Goal: Information Seeking & Learning: Learn about a topic

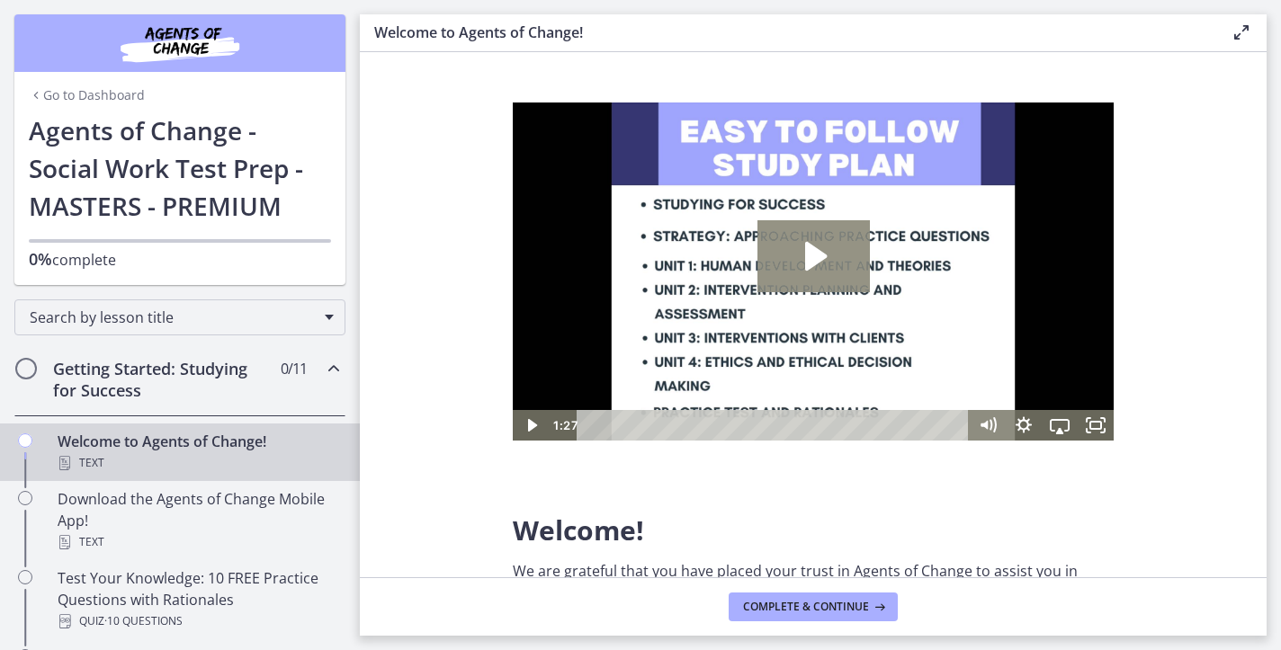
click at [825, 264] on icon "Play Video: c1o6hcmjueu5qasqsu00.mp4" at bounding box center [813, 256] width 112 height 72
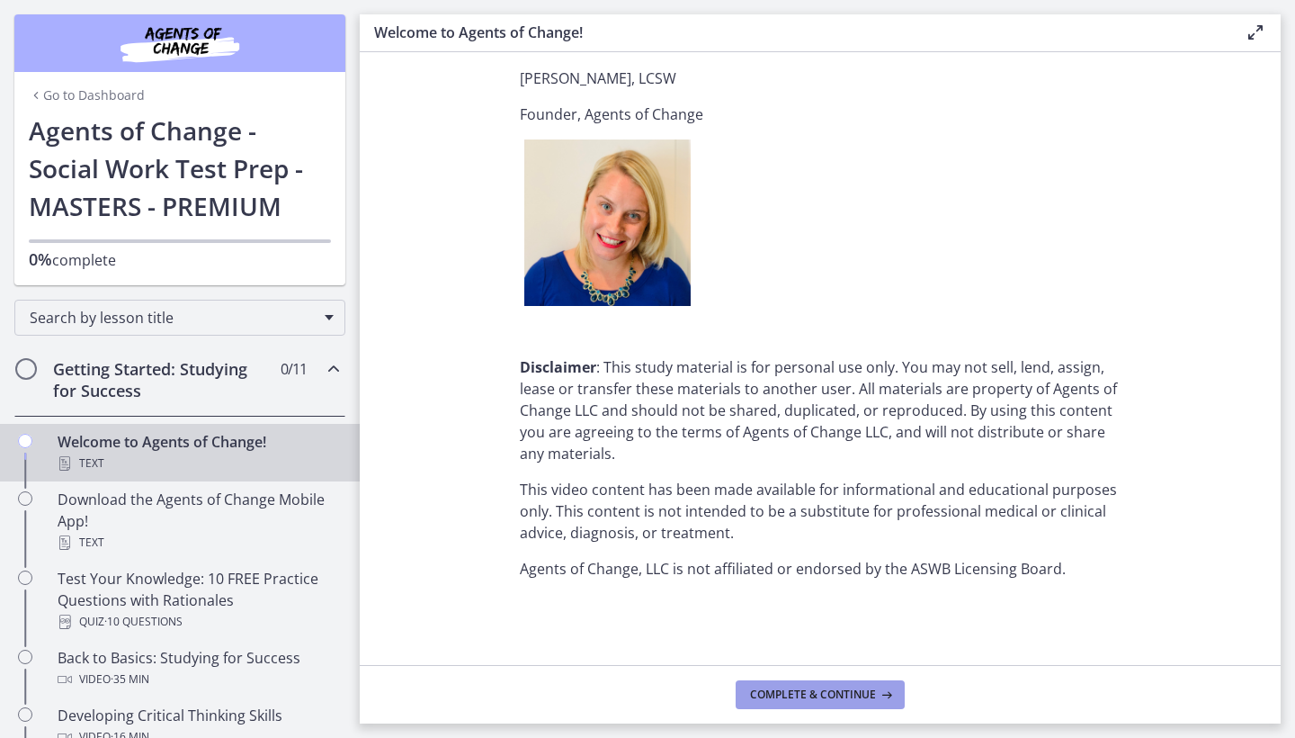
scroll to position [2205, 0]
click at [817, 649] on span "Complete & continue" at bounding box center [813, 694] width 126 height 14
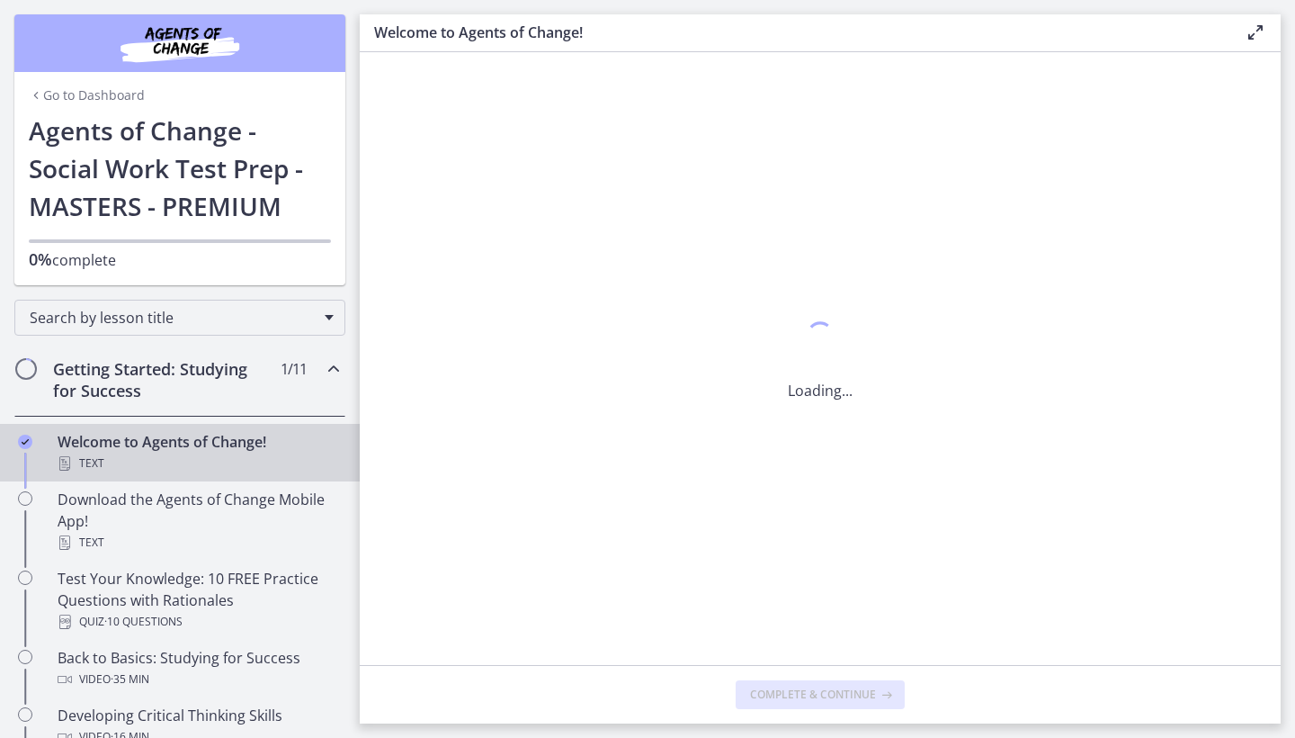
scroll to position [0, 0]
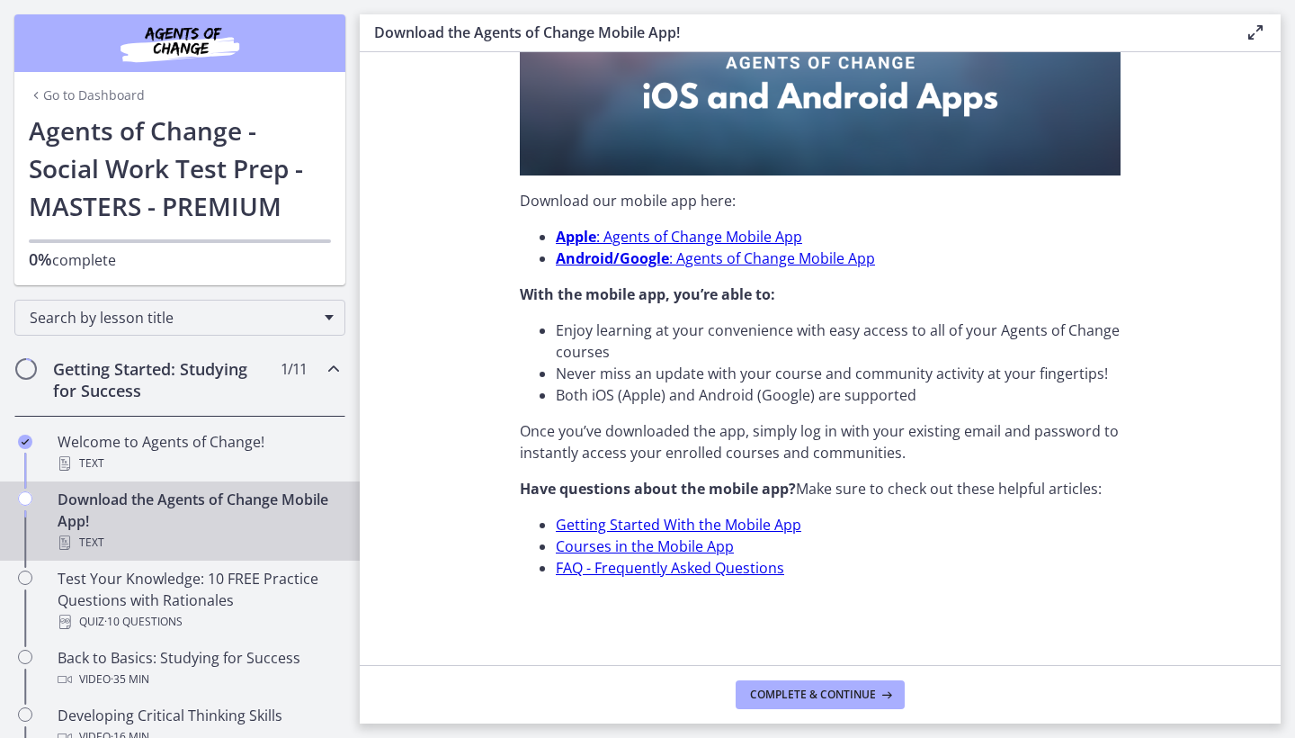
scroll to position [488, 0]
click at [792, 649] on span "Complete & continue" at bounding box center [813, 694] width 126 height 14
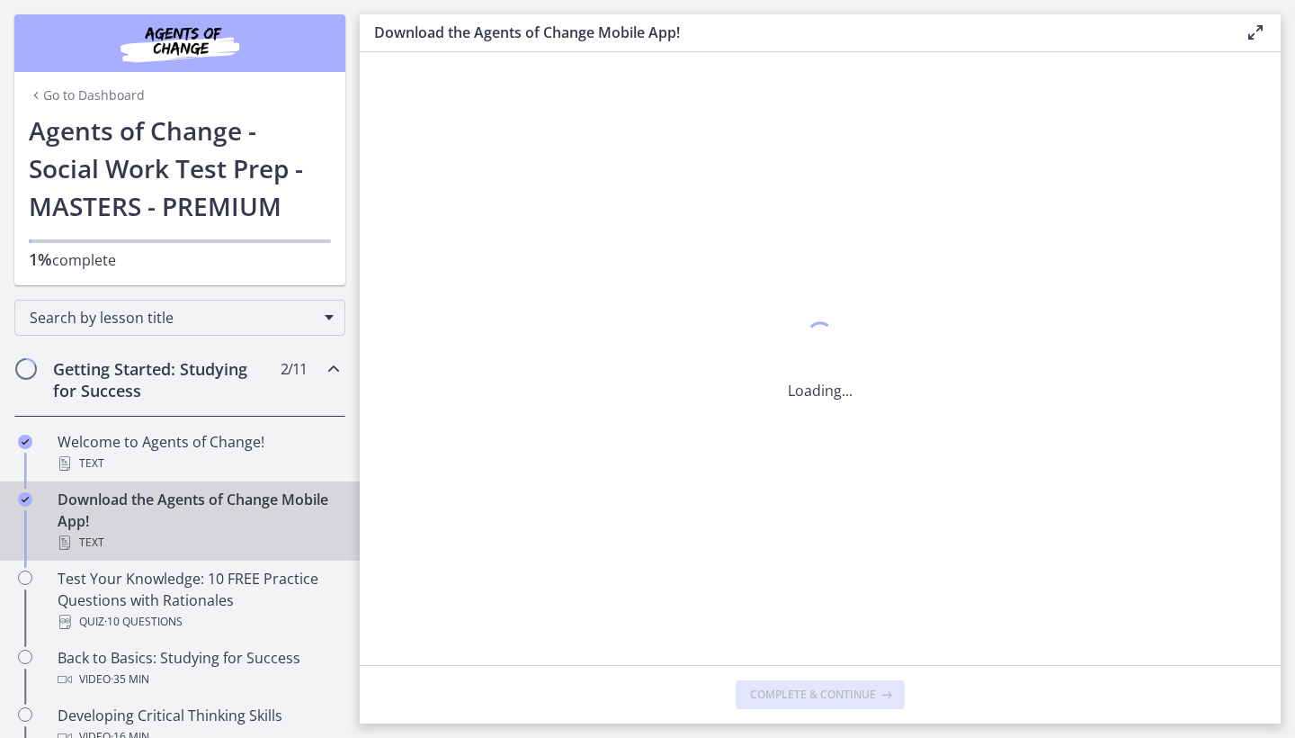
scroll to position [0, 0]
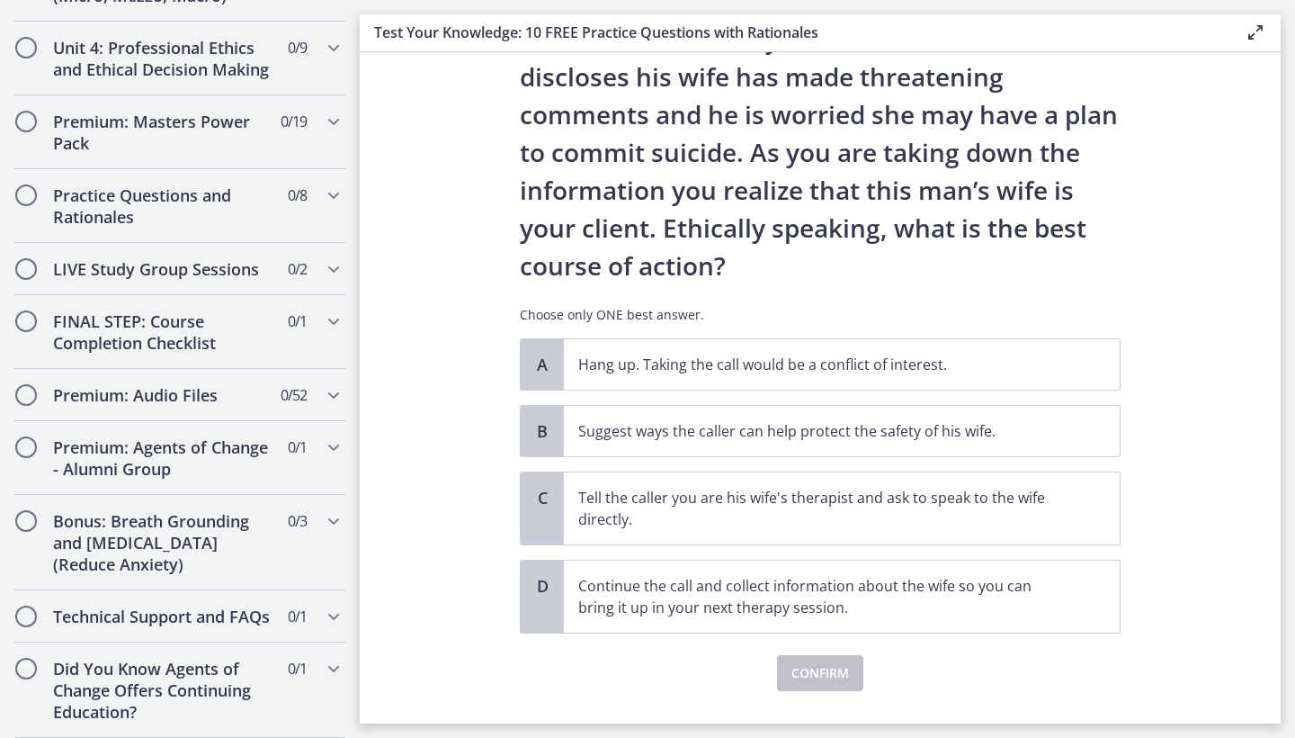
scroll to position [132, 0]
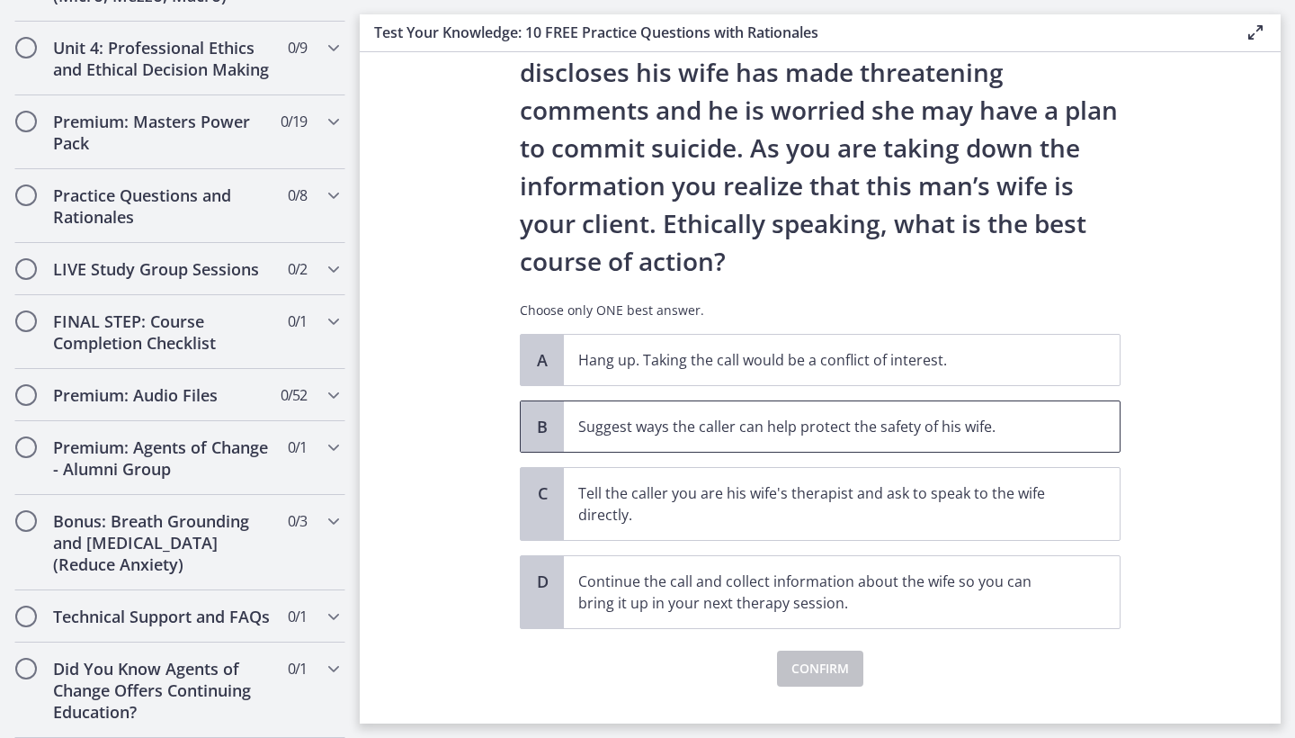
click at [799, 434] on p "Suggest ways the caller can help protect the safety of his wife." at bounding box center [823, 427] width 491 height 22
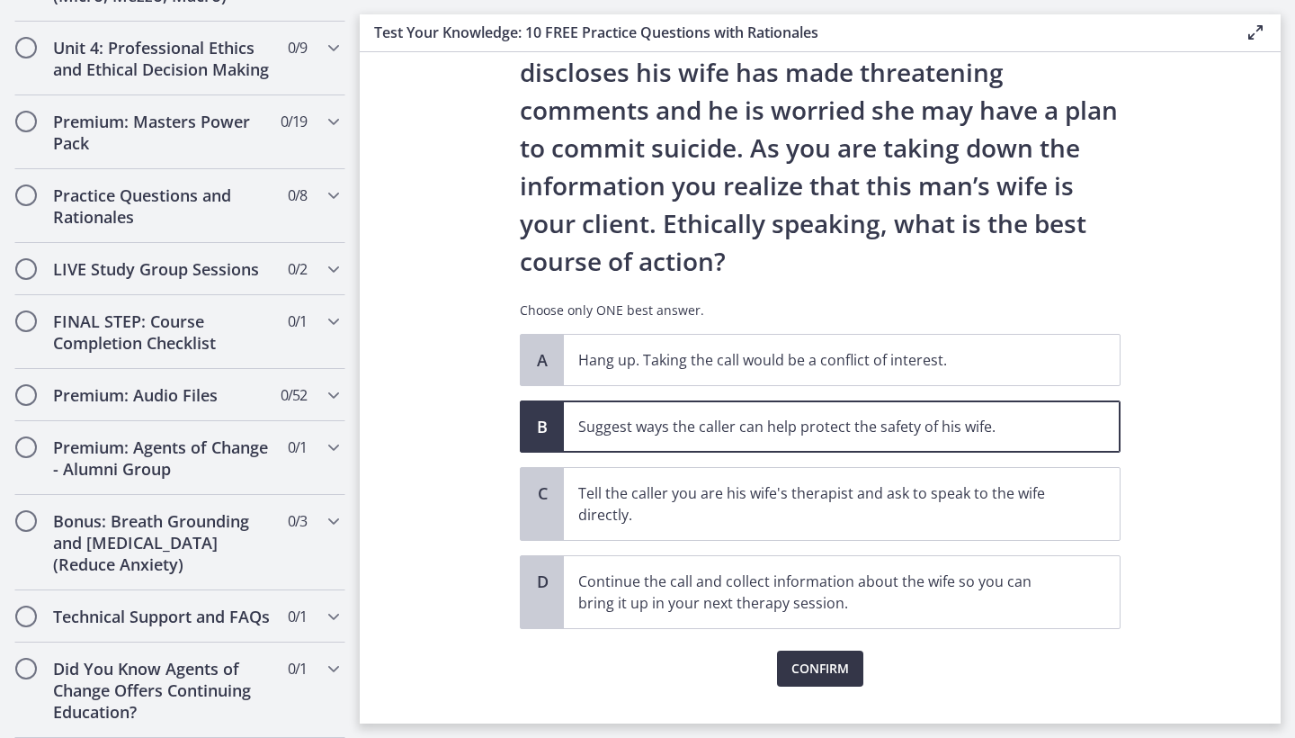
click at [828, 649] on span "Confirm" at bounding box center [821, 669] width 58 height 22
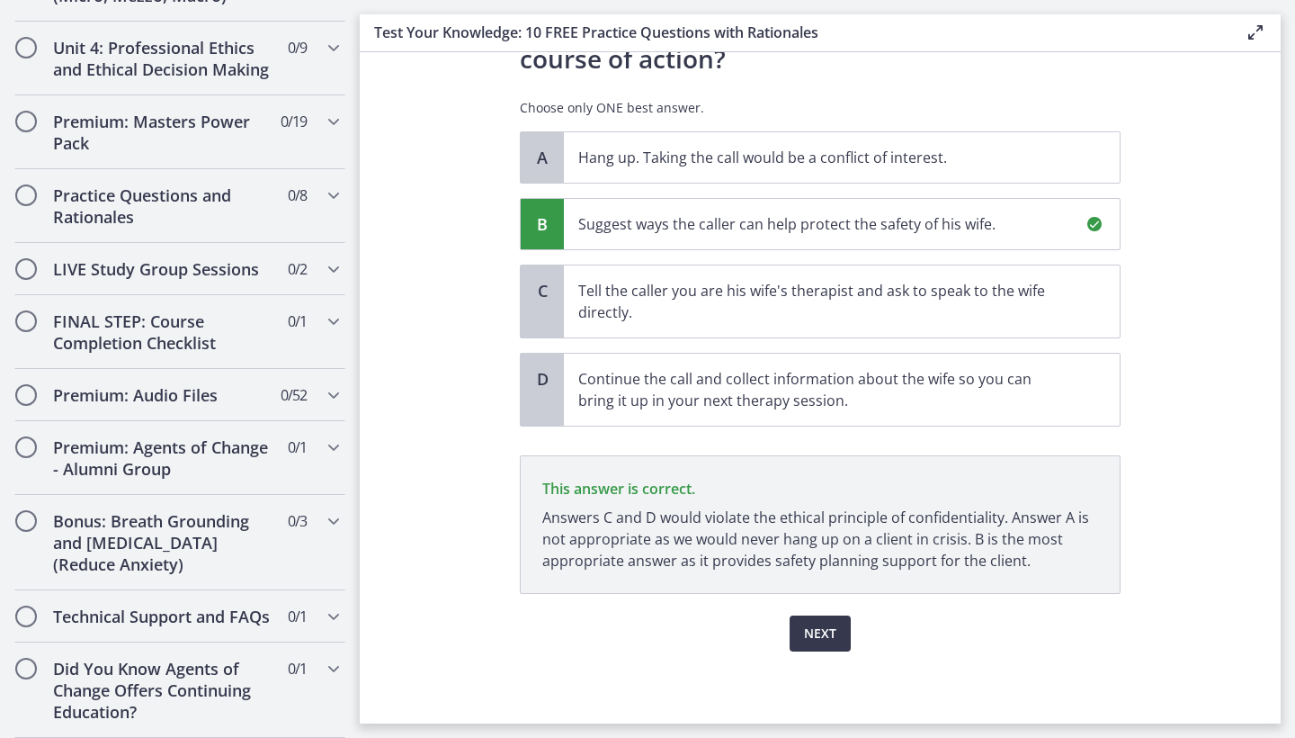
scroll to position [335, 0]
click at [814, 640] on span "Next" at bounding box center [820, 633] width 32 height 22
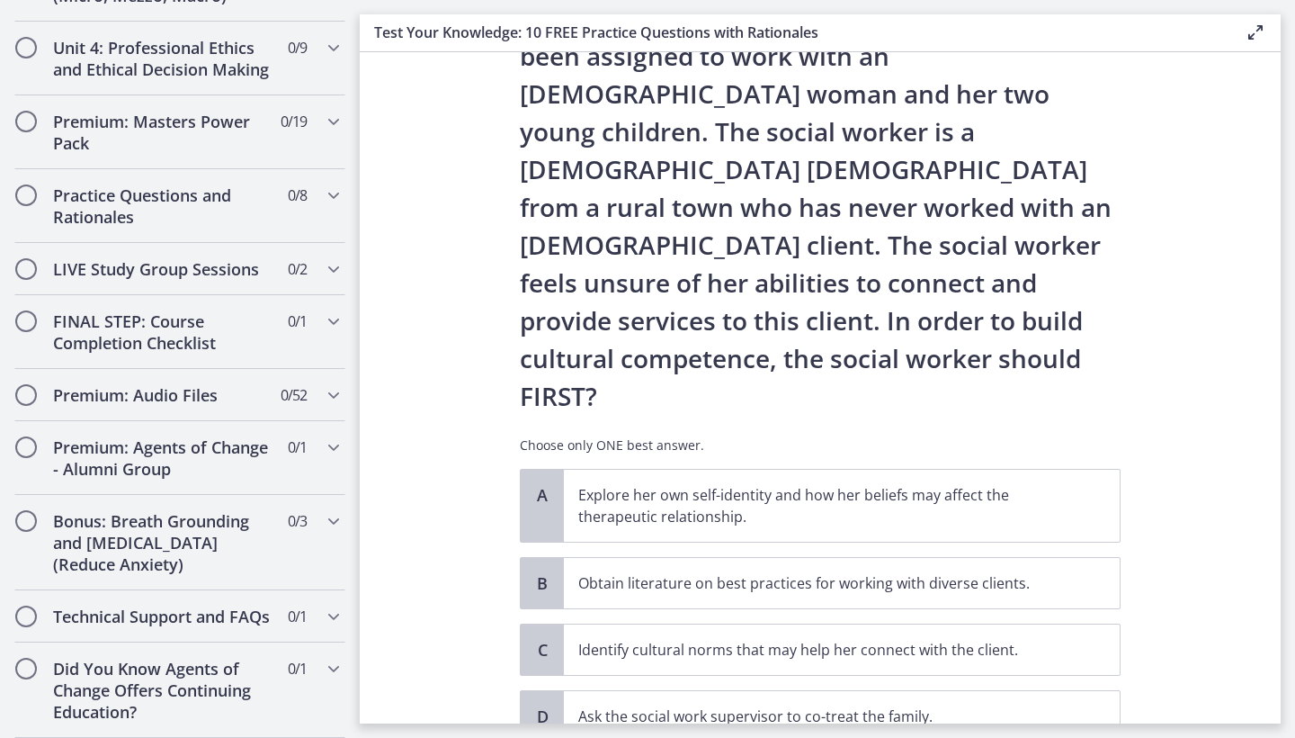
scroll to position [112, 0]
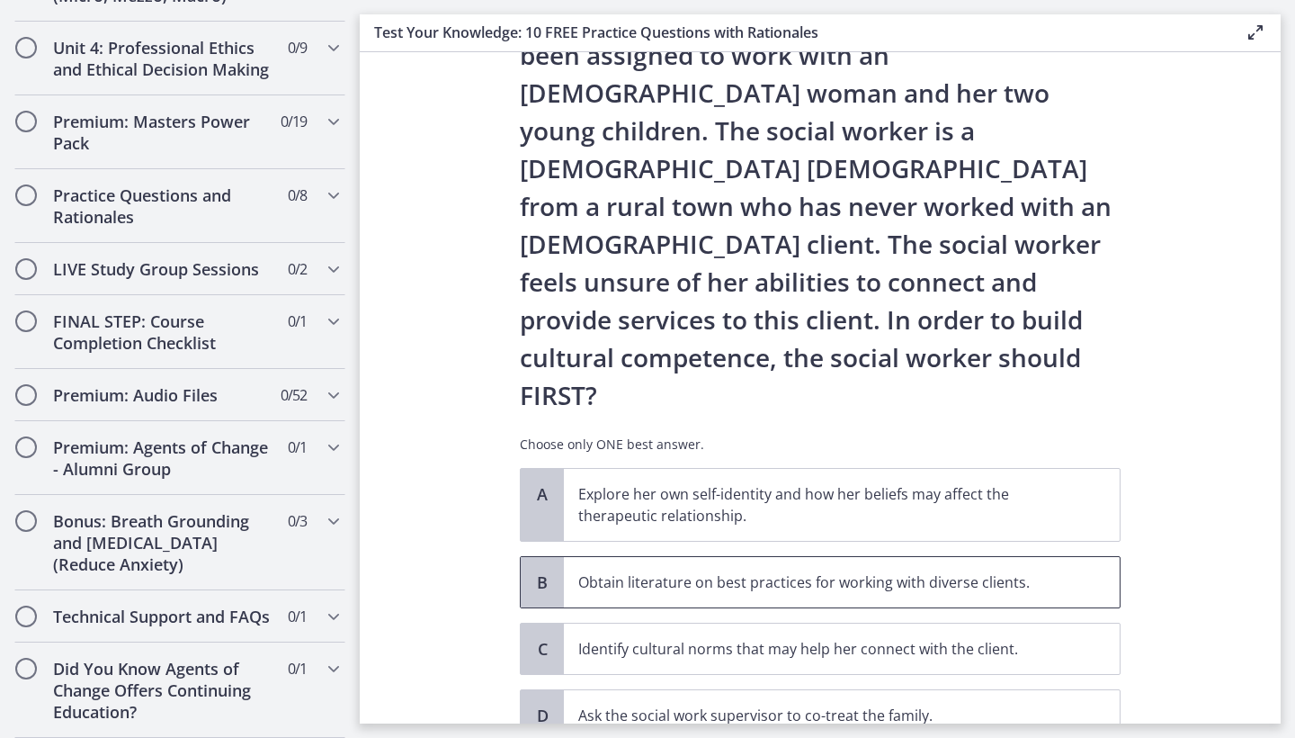
click at [1052, 571] on p "Obtain literature on best practices for working with diverse clients." at bounding box center [823, 582] width 491 height 22
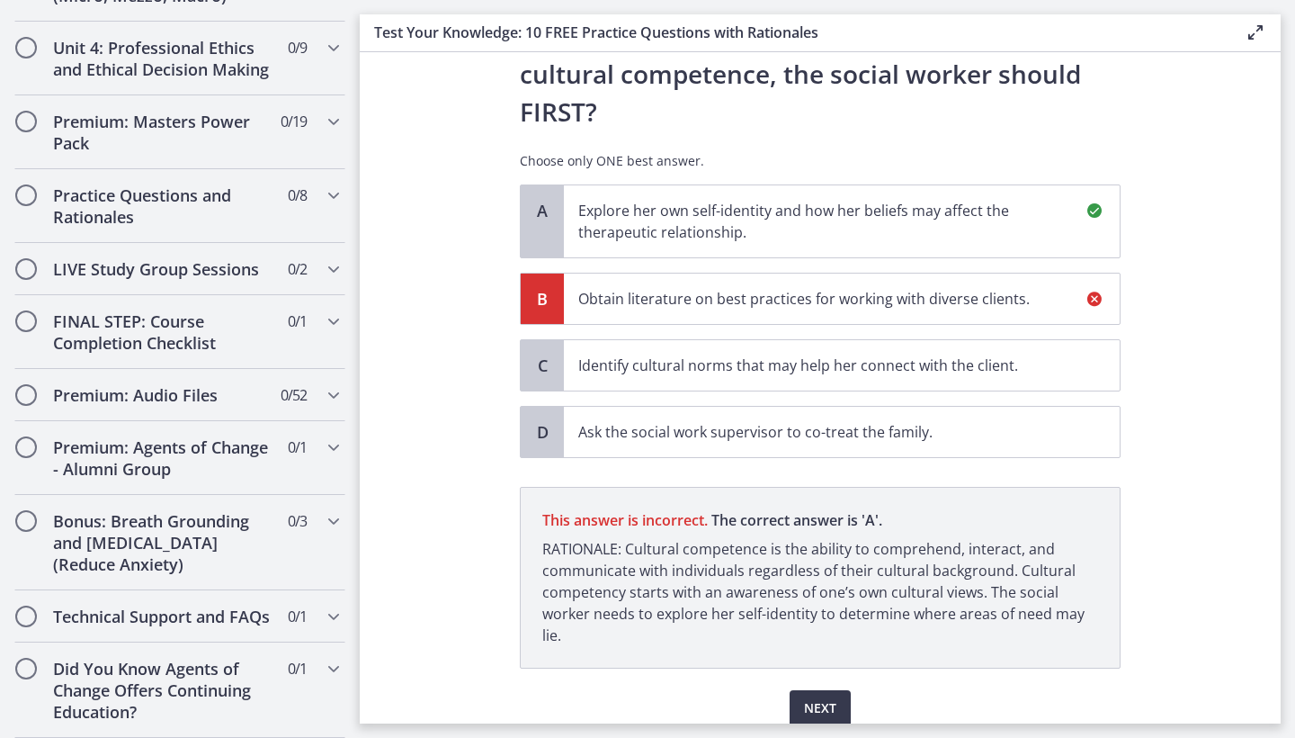
scroll to position [394, 0]
click at [836, 649] on span "Next" at bounding box center [820, 709] width 32 height 22
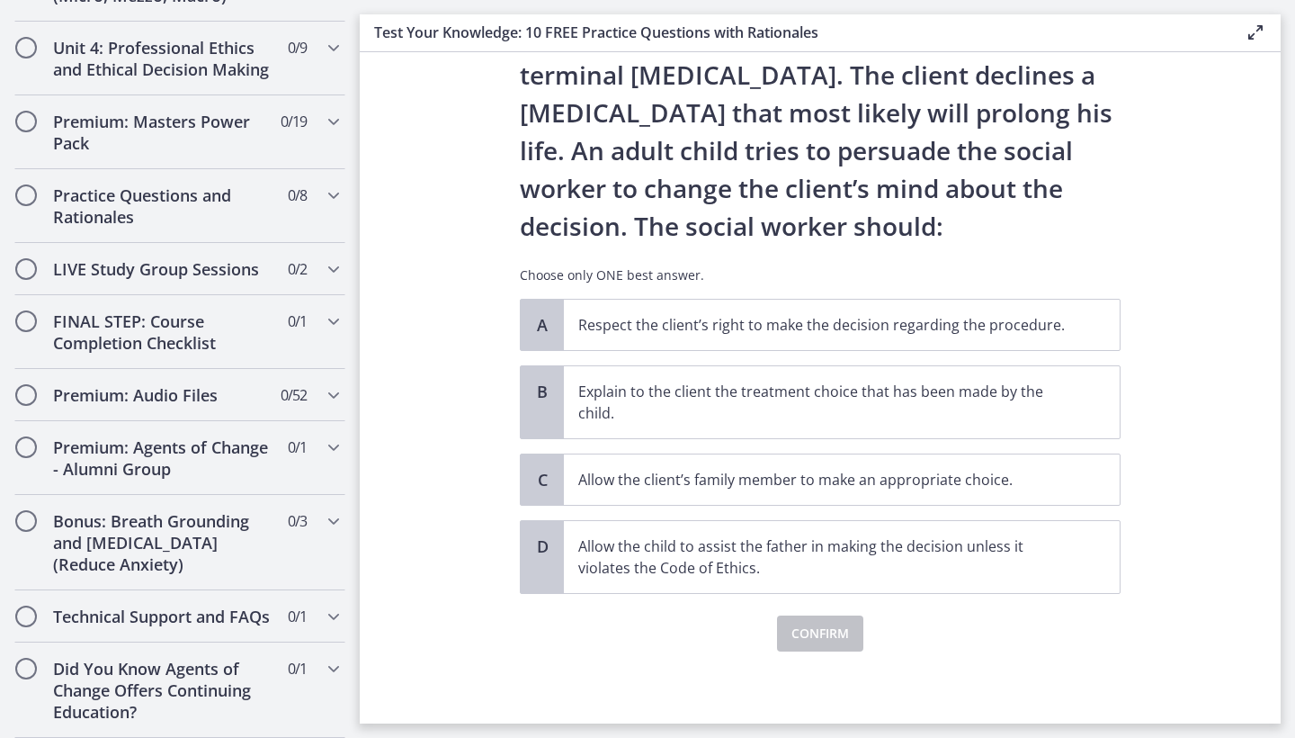
scroll to position [130, 0]
click at [775, 313] on span "Respect the client’s right to make the decision regarding the procedure." at bounding box center [842, 325] width 556 height 50
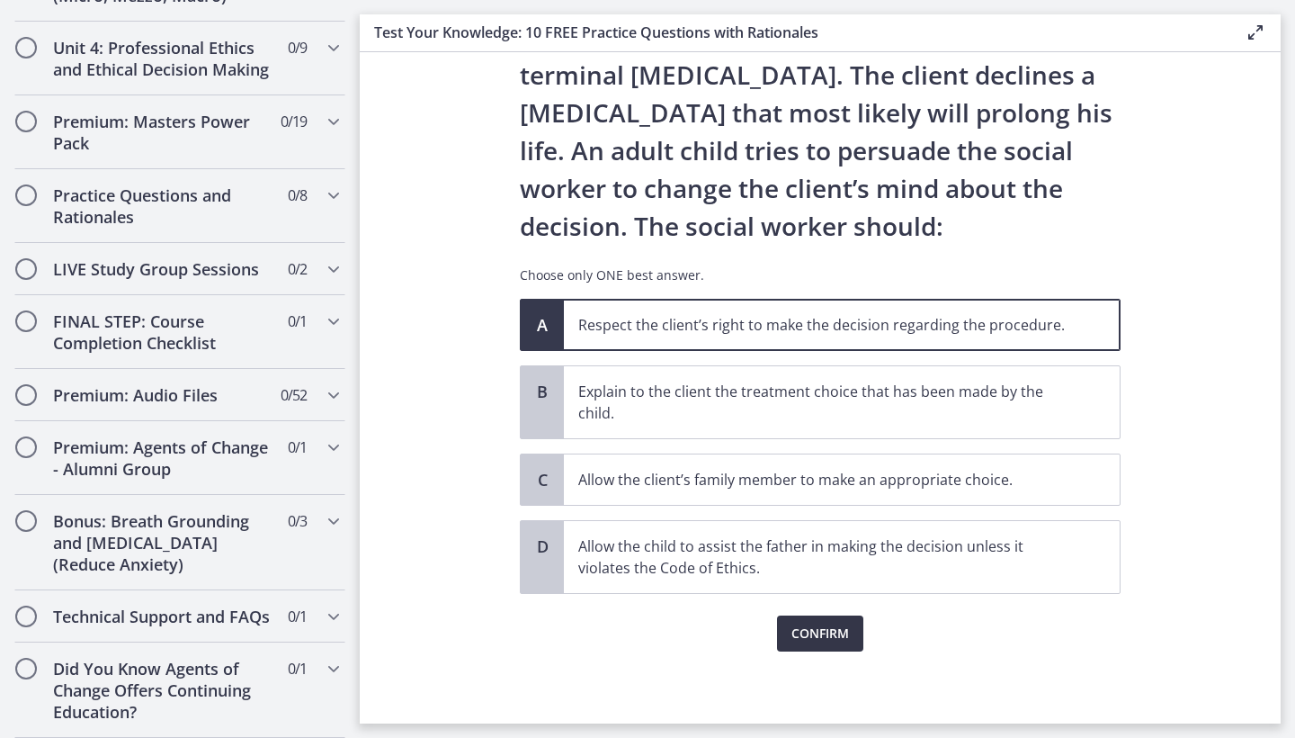
click at [804, 625] on span "Confirm" at bounding box center [821, 633] width 58 height 22
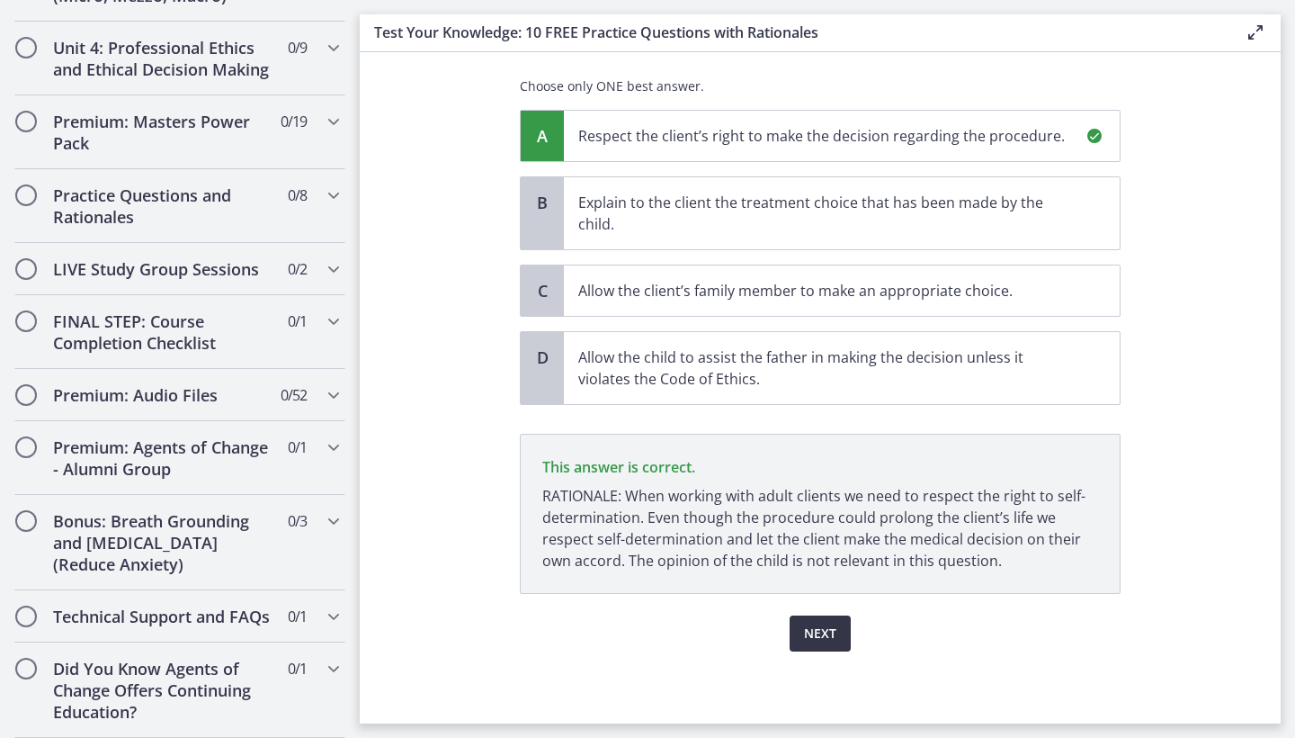
scroll to position [318, 0]
click at [832, 632] on span "Next" at bounding box center [820, 633] width 32 height 22
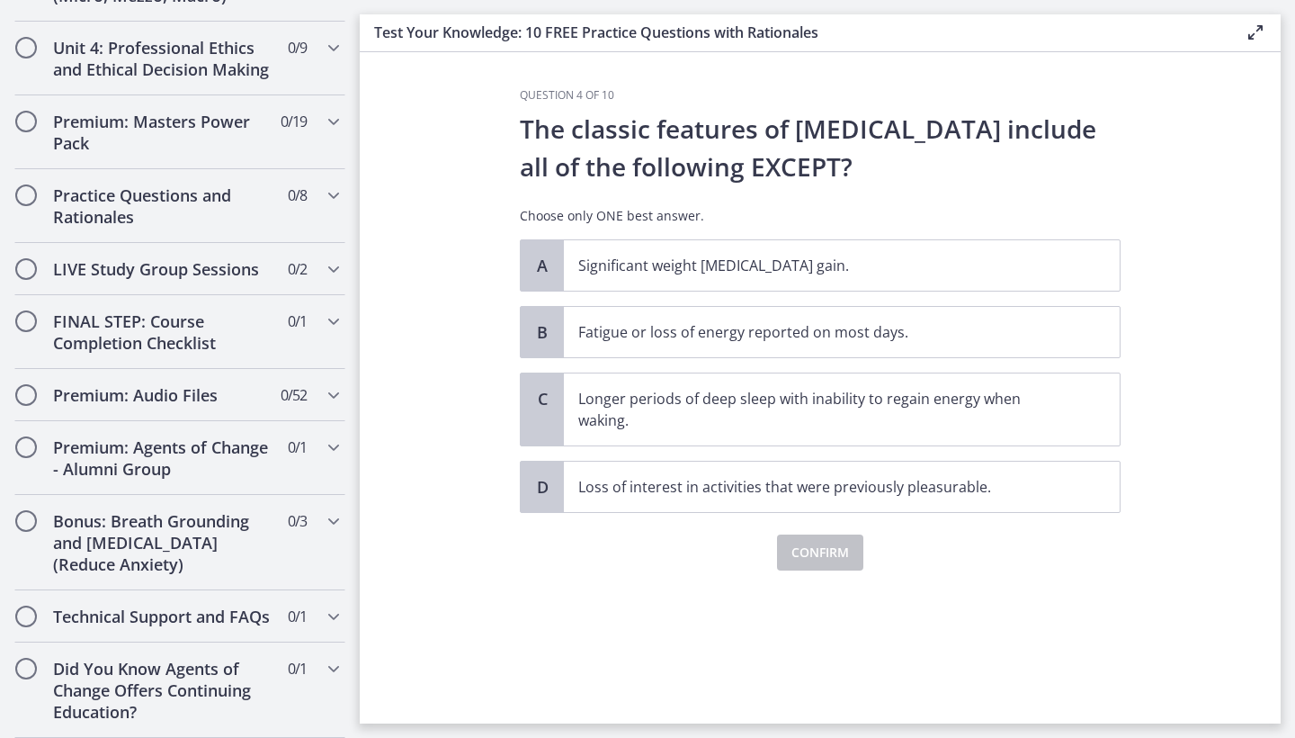
scroll to position [0, 0]
click at [837, 413] on p "Longer periods of deep sleep with inability to regain energy when waking." at bounding box center [823, 409] width 491 height 43
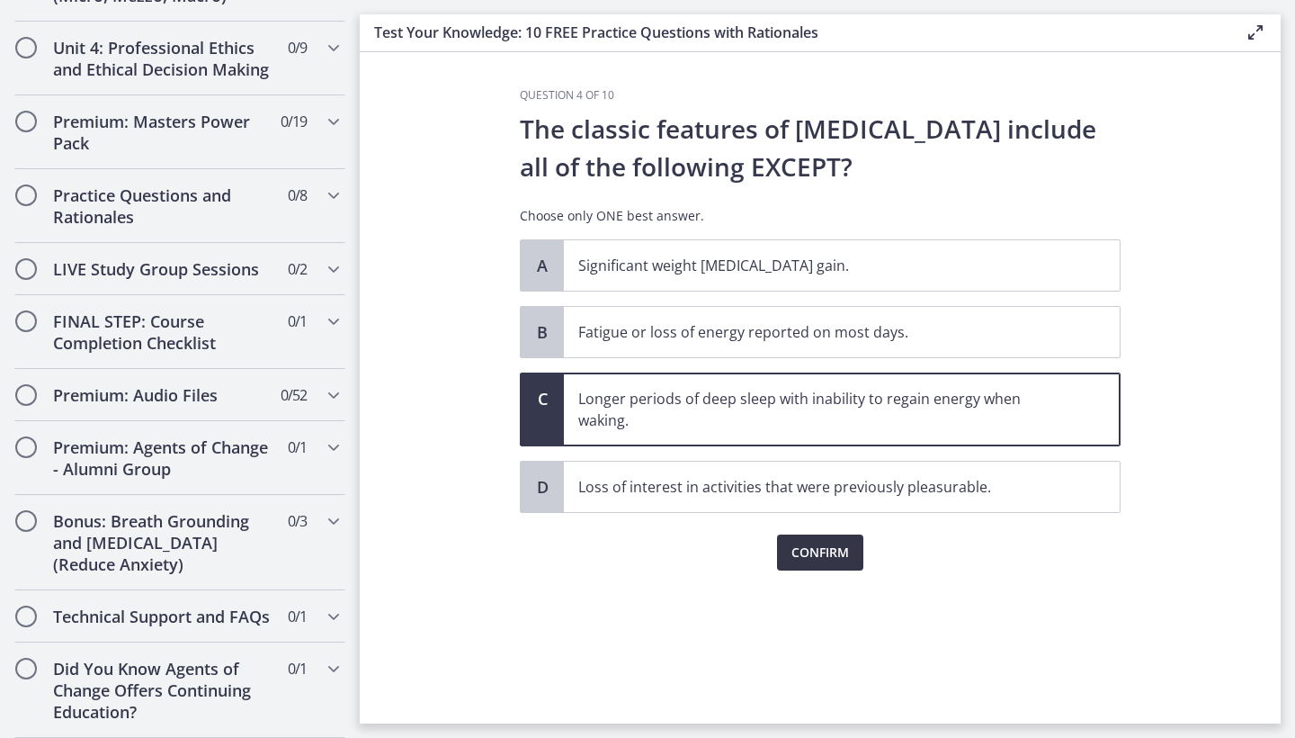
click at [834, 542] on span "Confirm" at bounding box center [821, 553] width 58 height 22
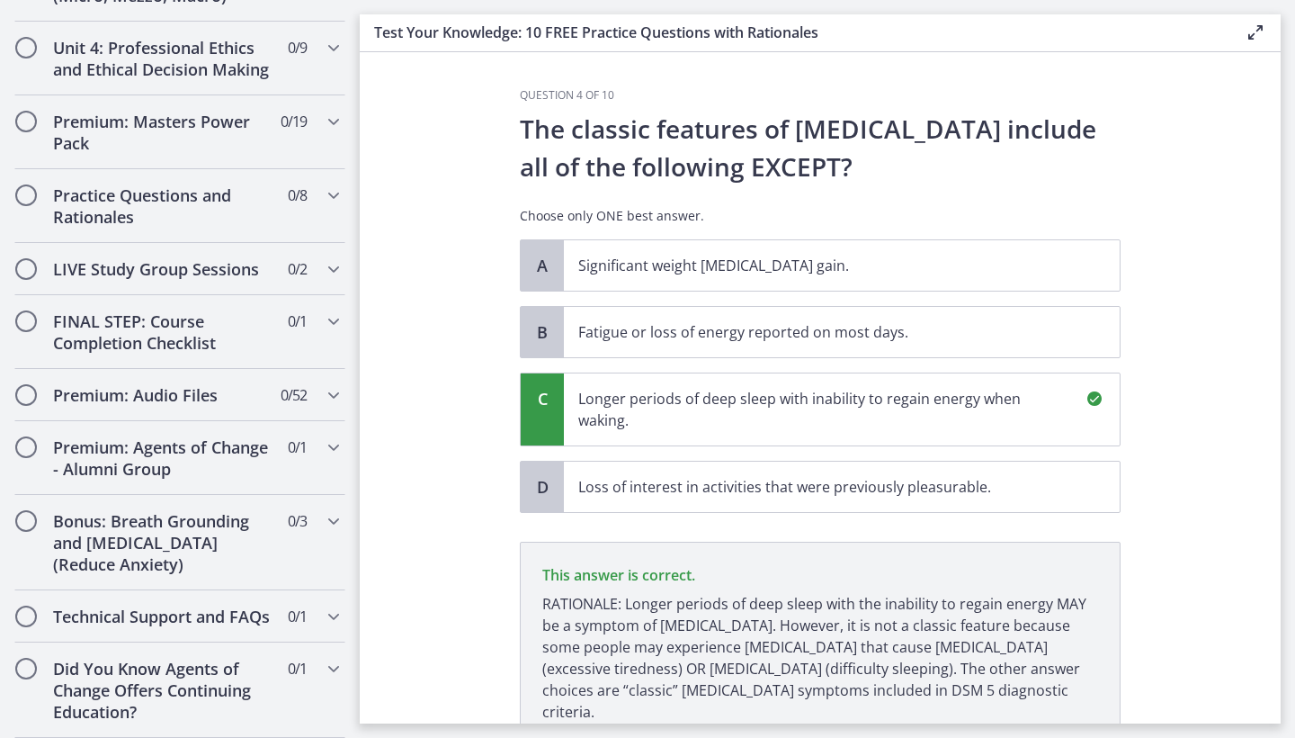
scroll to position [130, 0]
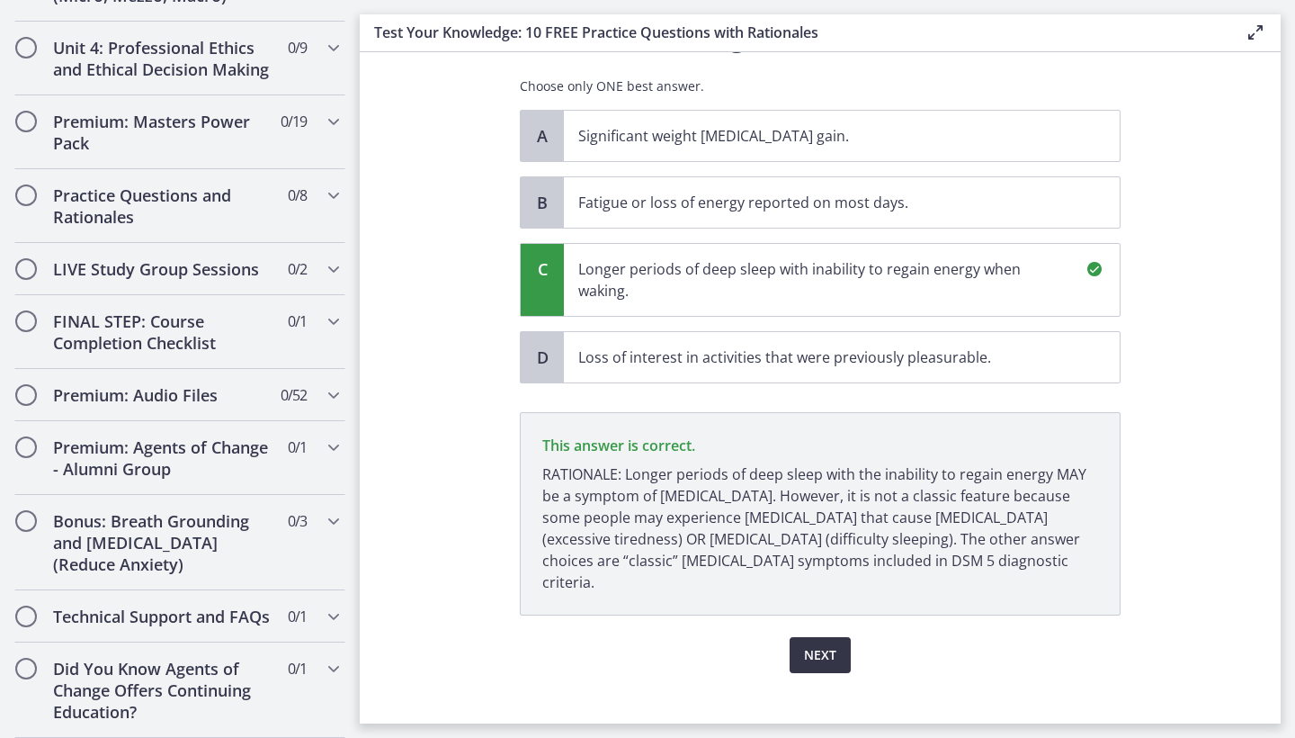
click at [827, 644] on span "Next" at bounding box center [820, 655] width 32 height 22
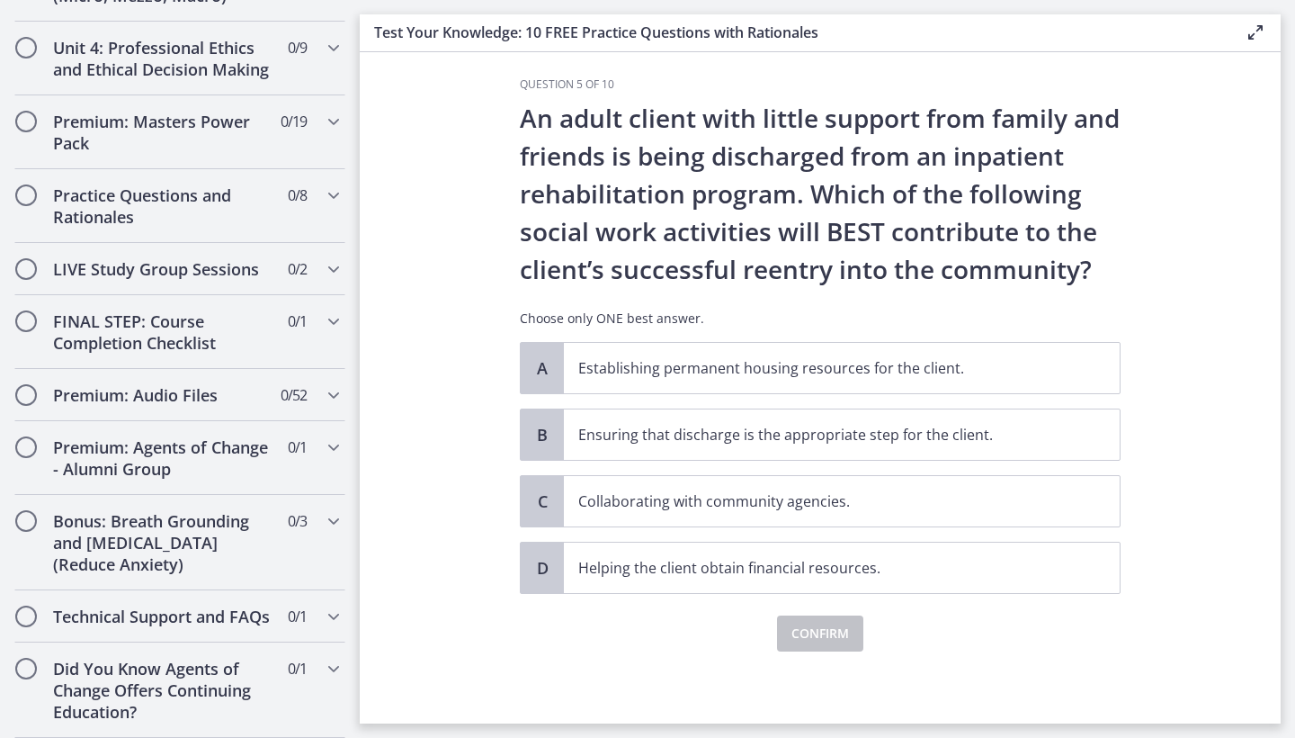
scroll to position [0, 0]
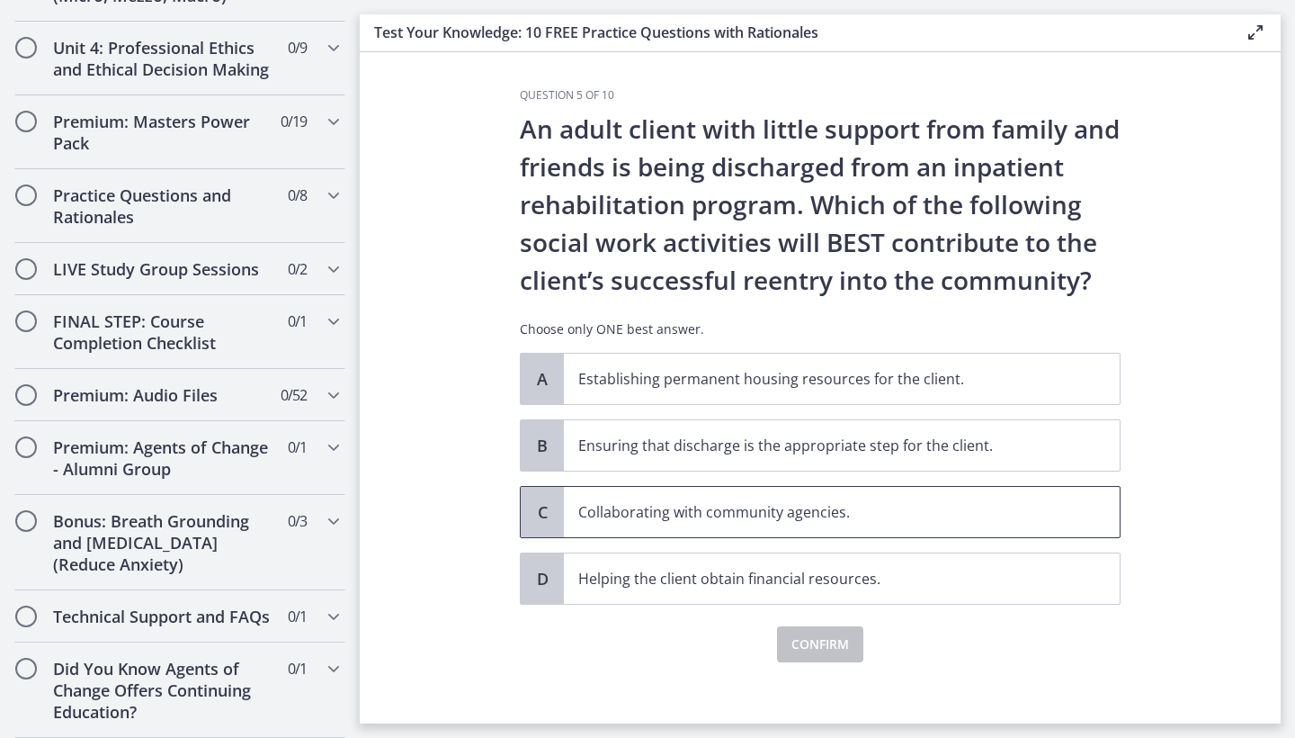
click at [876, 515] on p "Collaborating with community agencies." at bounding box center [823, 512] width 491 height 22
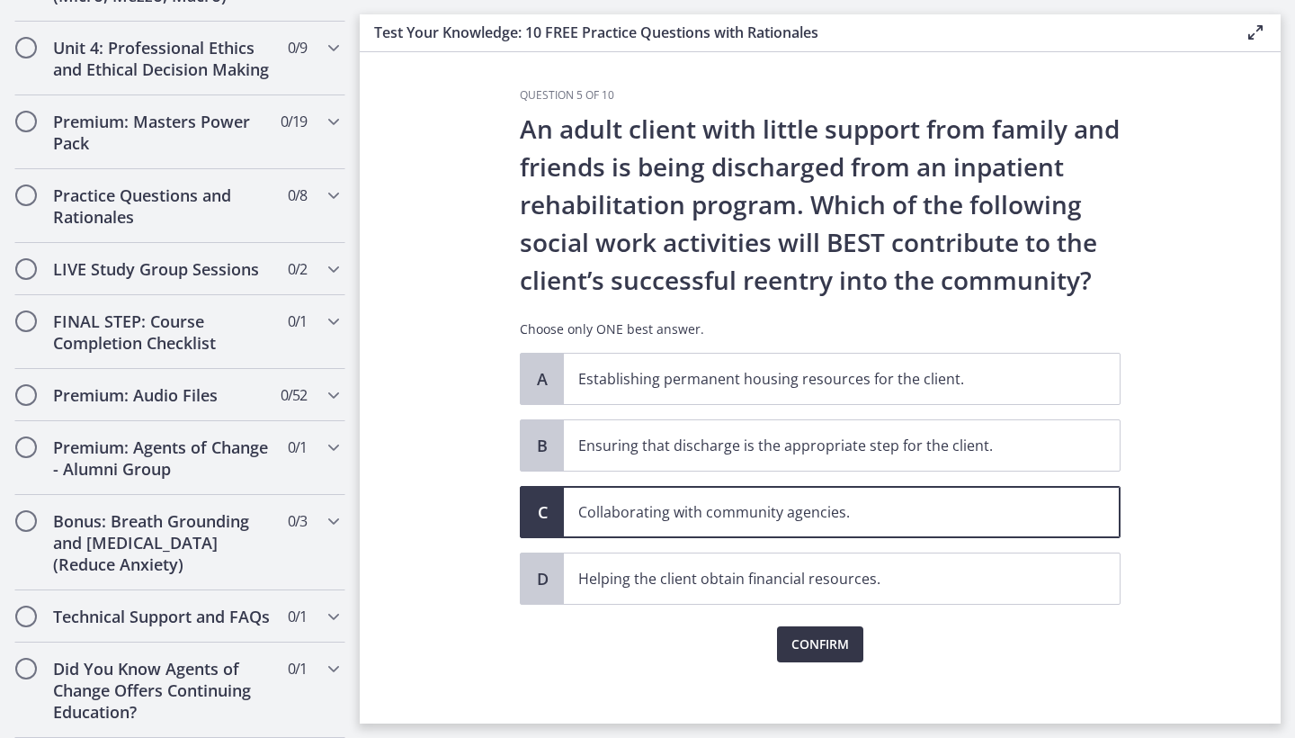
click at [828, 631] on button "Confirm" at bounding box center [820, 644] width 86 height 36
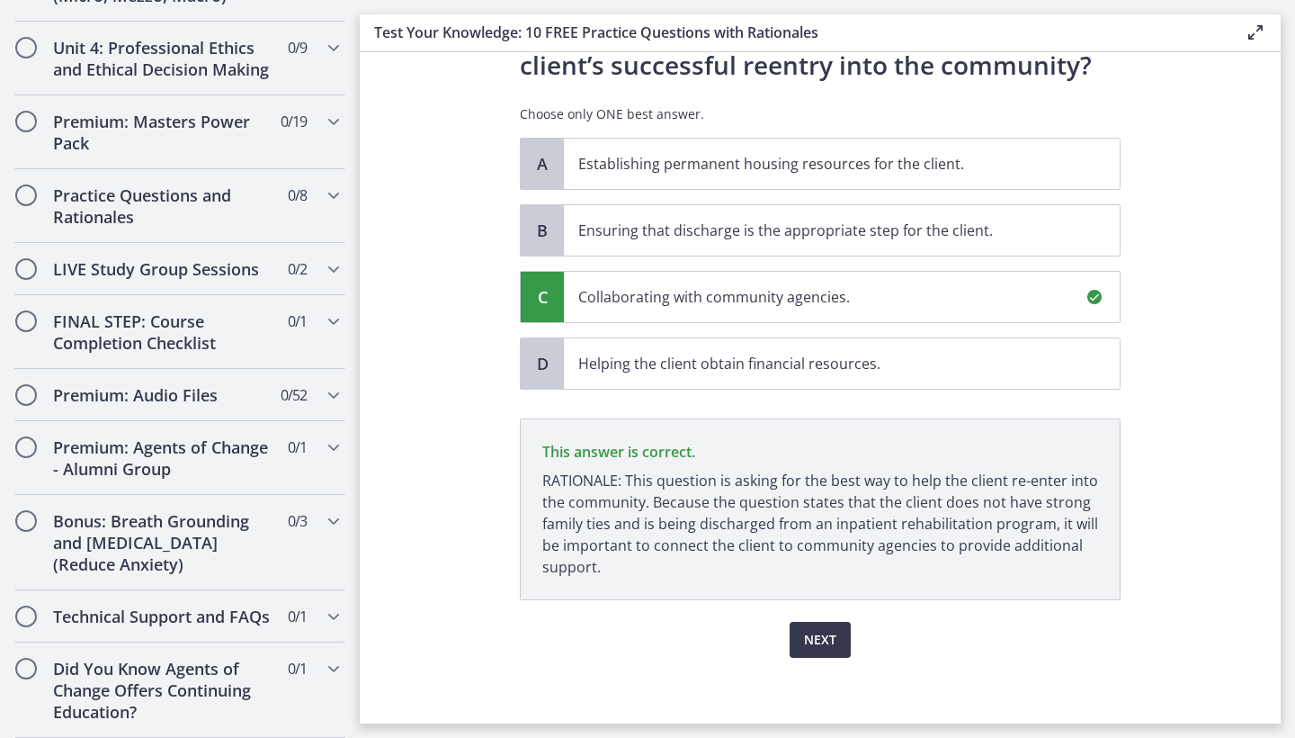
scroll to position [221, 0]
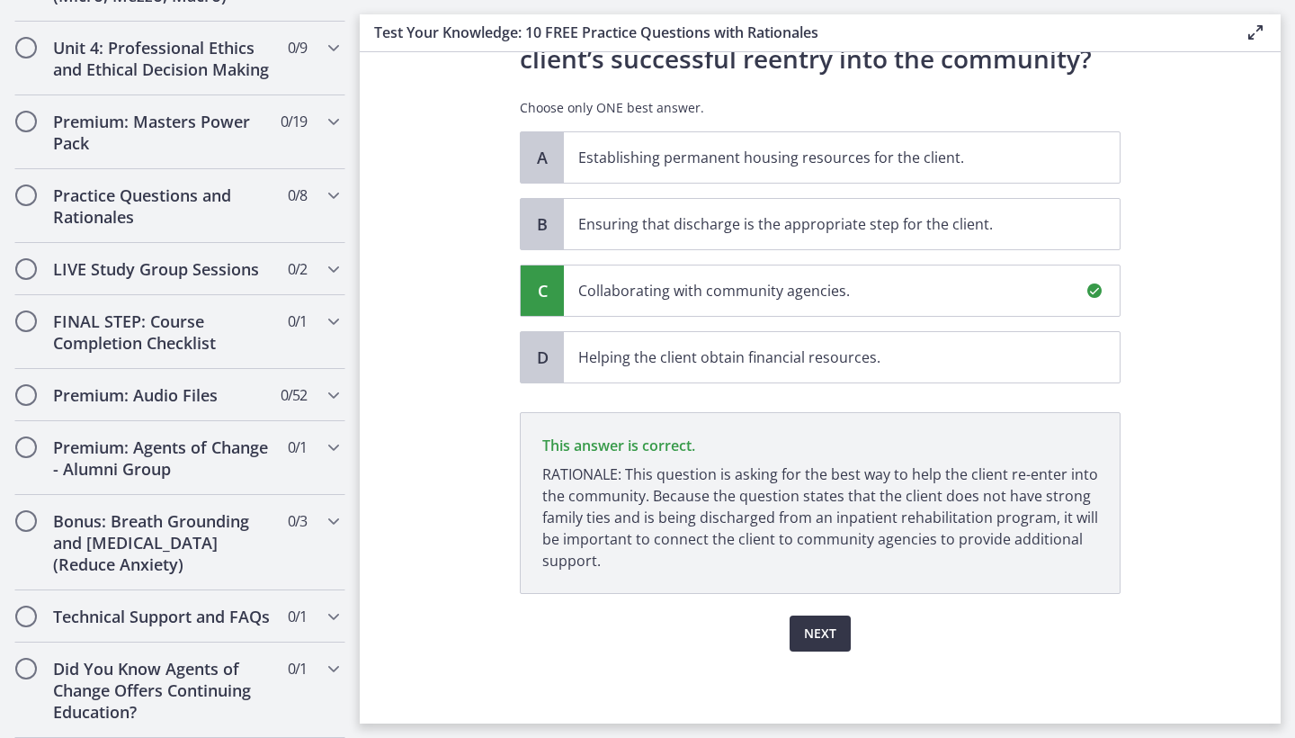
click at [806, 629] on span "Next" at bounding box center [820, 633] width 32 height 22
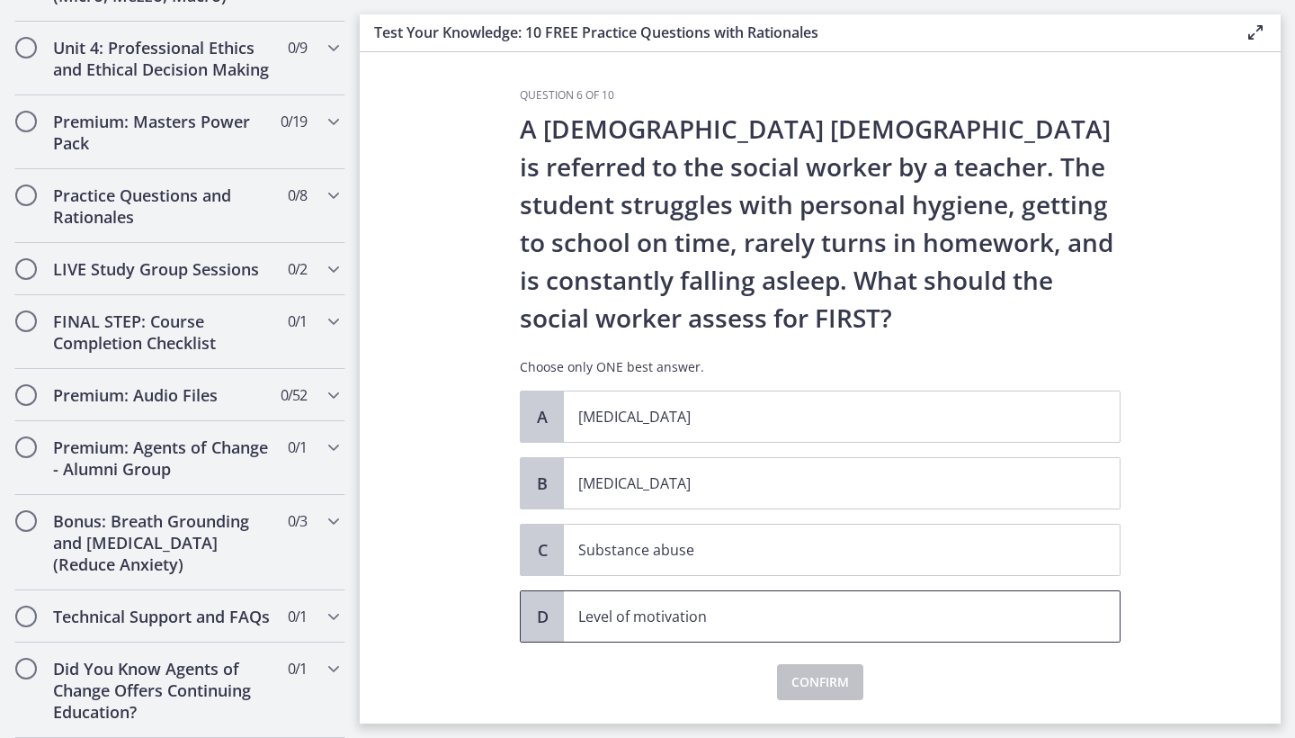
click at [806, 629] on span "Level of motivation" at bounding box center [842, 616] width 556 height 50
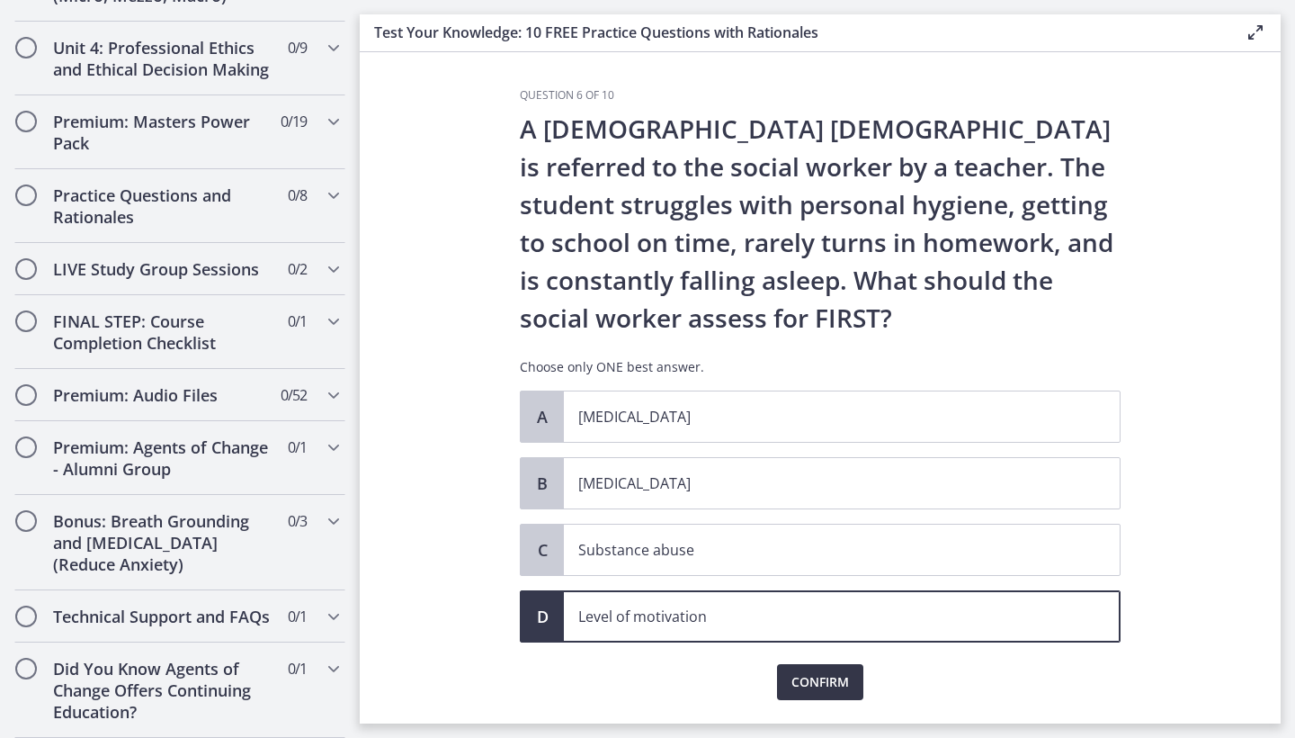
click at [832, 649] on span "Confirm" at bounding box center [821, 682] width 58 height 22
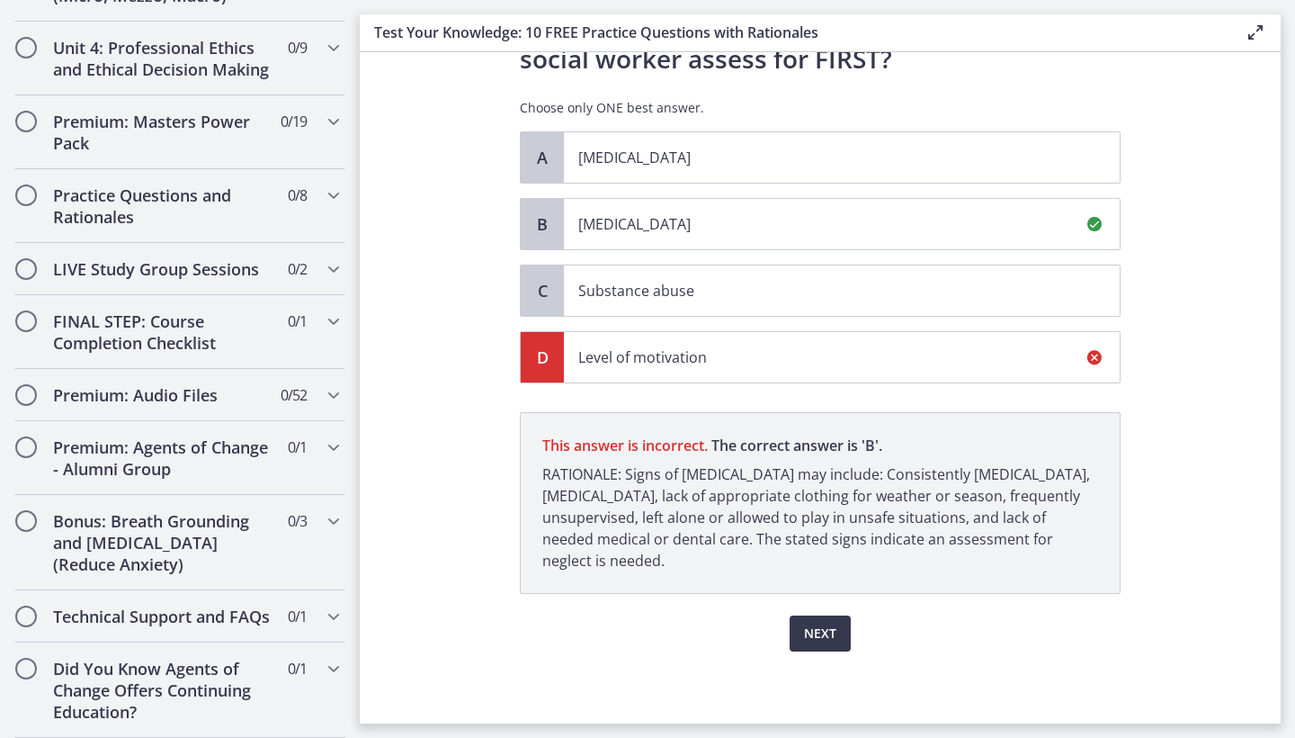
scroll to position [259, 0]
click at [847, 637] on button "Next" at bounding box center [820, 633] width 61 height 36
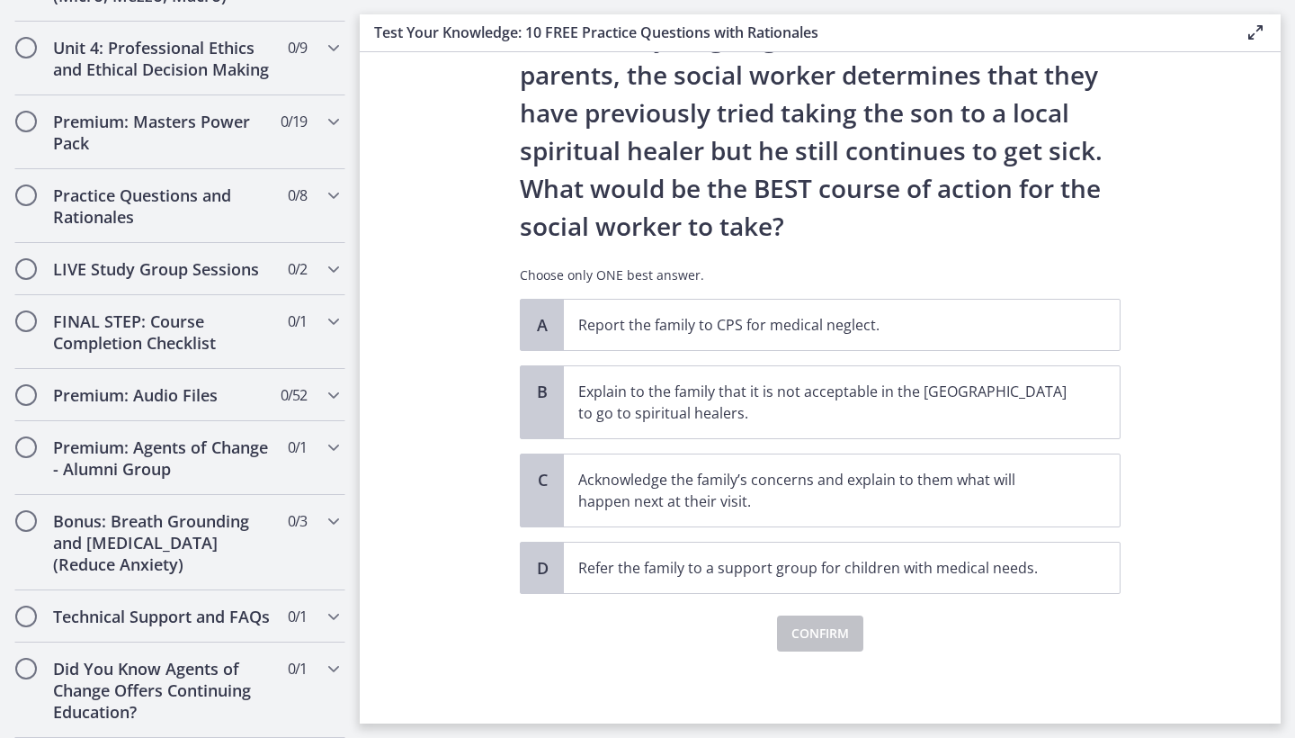
scroll to position [281, 0]
click at [975, 325] on p "Report the family to CPS for medical neglect." at bounding box center [823, 325] width 491 height 22
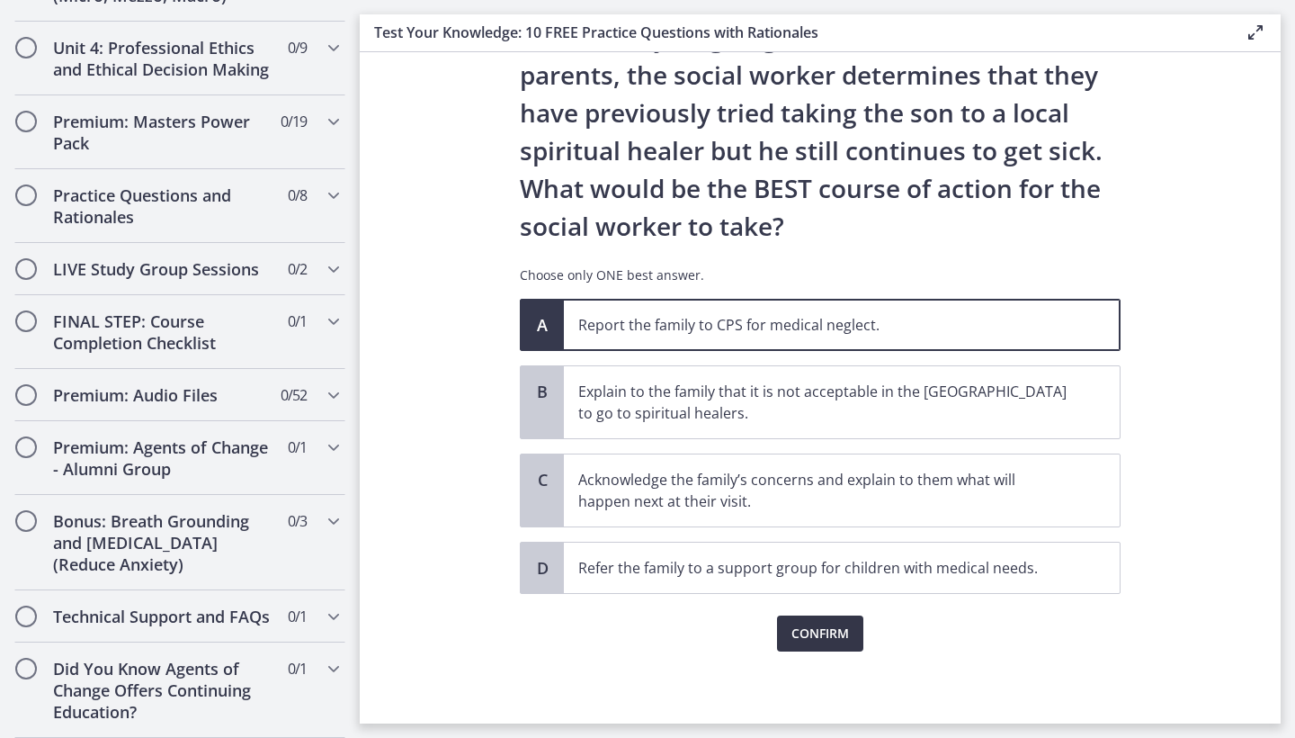
click at [843, 633] on span "Confirm" at bounding box center [821, 633] width 58 height 22
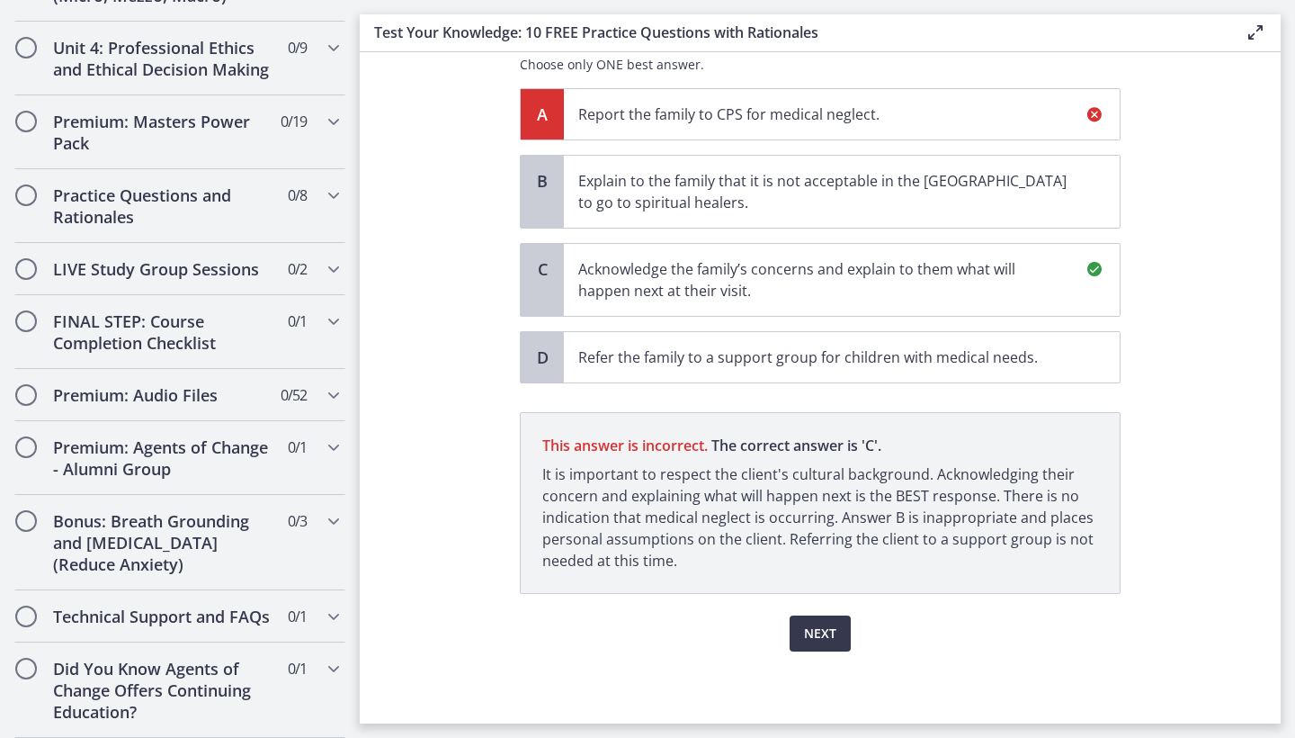
scroll to position [491, 0]
click at [822, 638] on span "Next" at bounding box center [820, 633] width 32 height 22
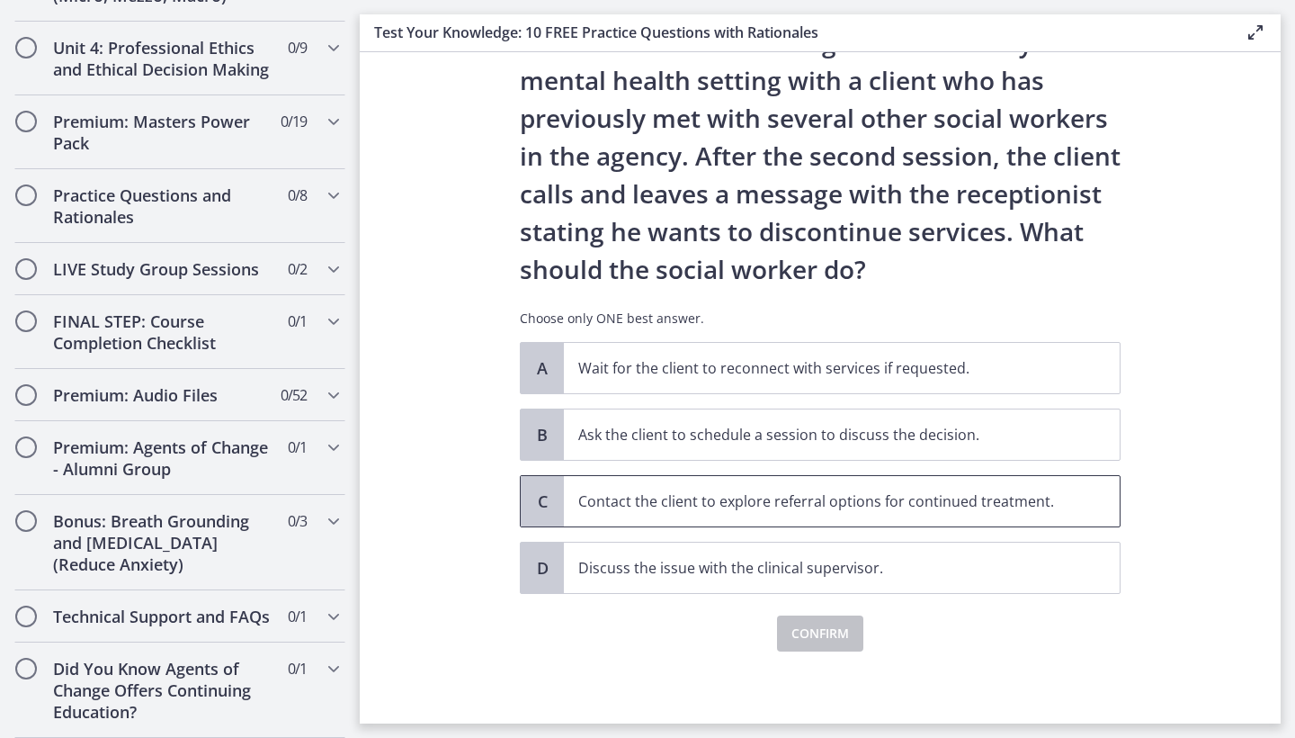
scroll to position [86, 0]
click at [916, 495] on p "Contact the client to explore referral options for continued treatment." at bounding box center [823, 501] width 491 height 22
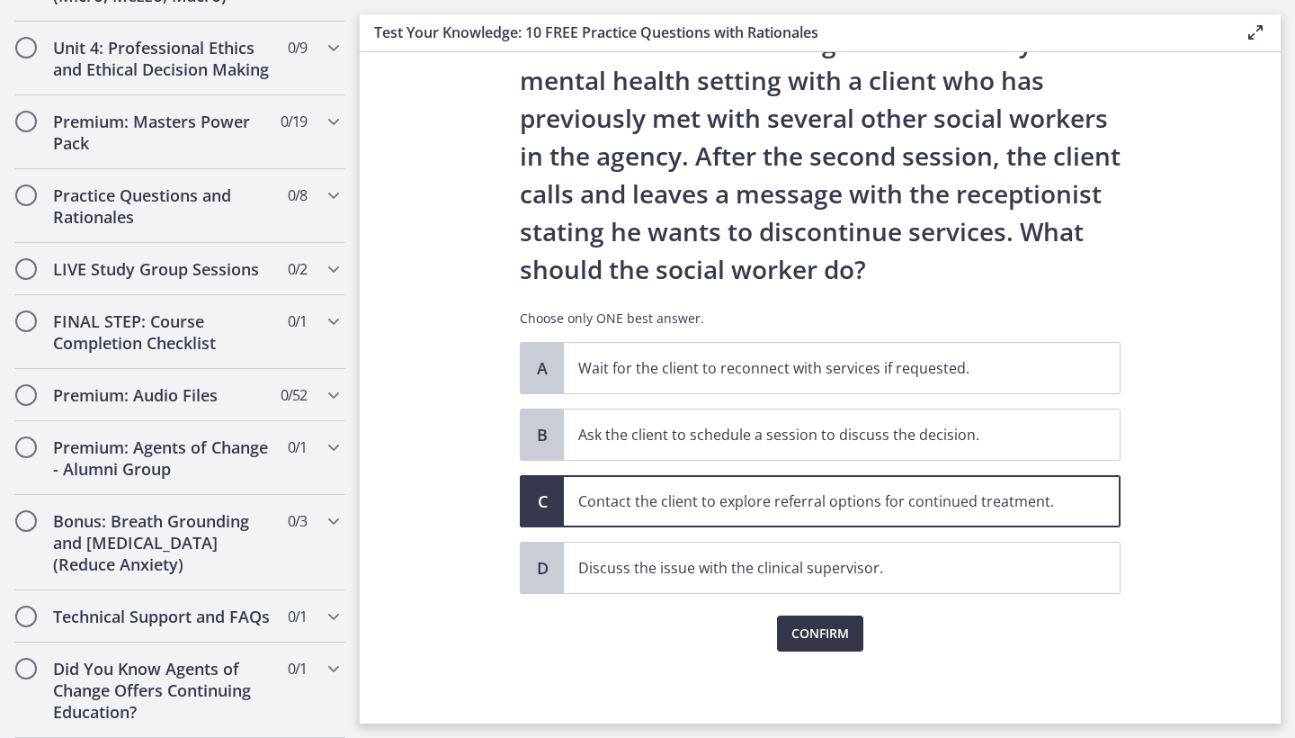
click at [848, 631] on span "Confirm" at bounding box center [821, 633] width 58 height 22
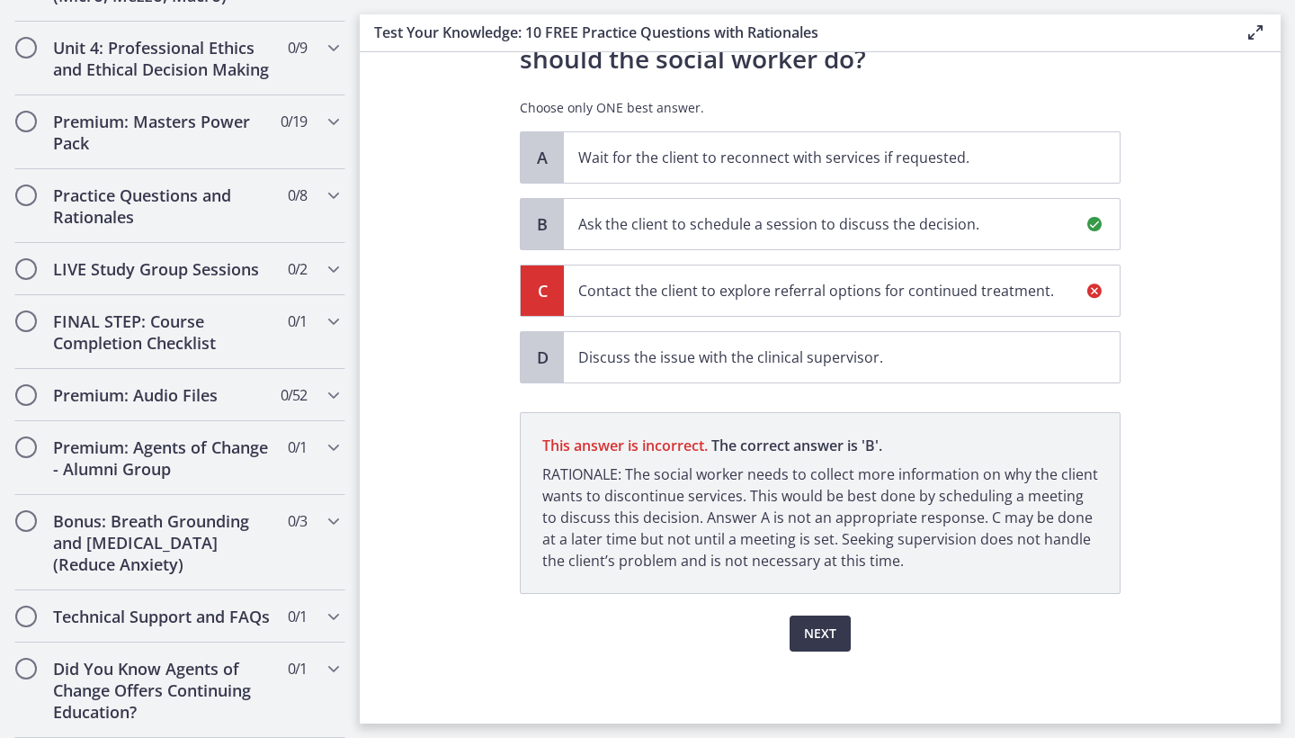
scroll to position [297, 0]
click at [828, 633] on span "Next" at bounding box center [820, 633] width 32 height 22
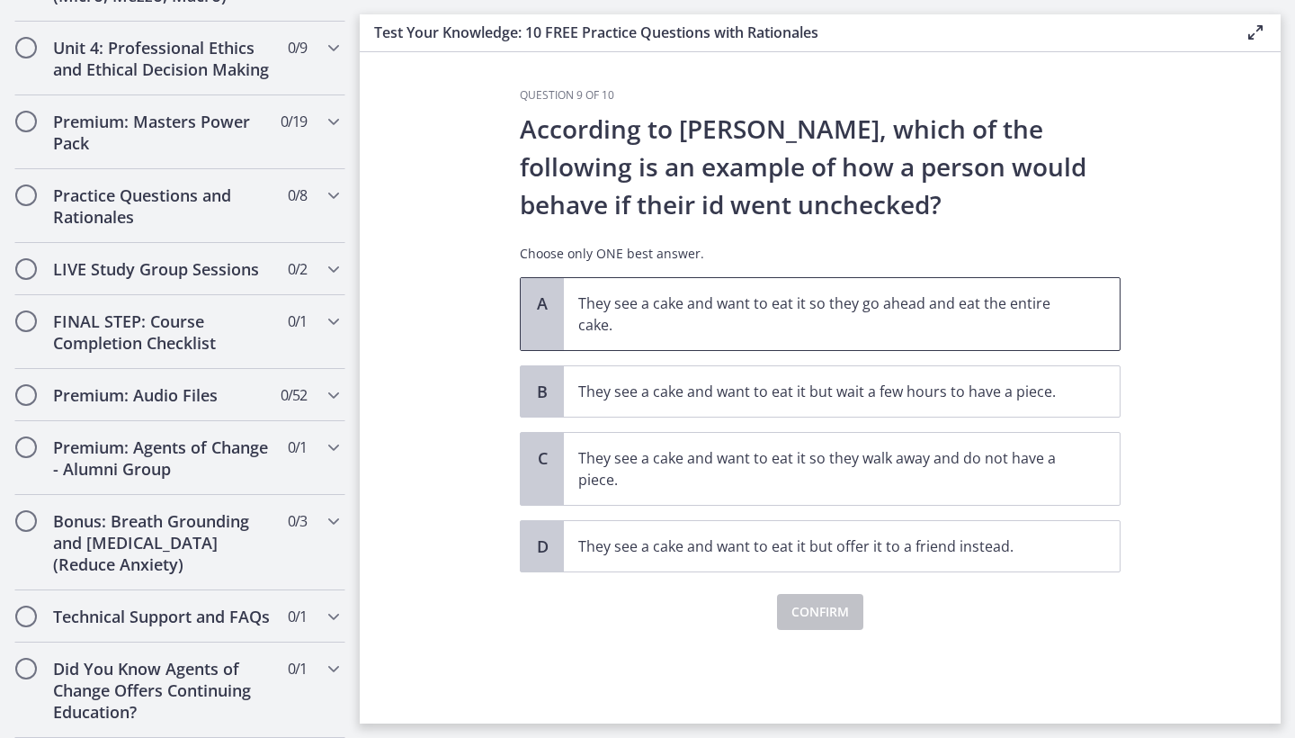
click at [739, 328] on p "They see a cake and want to eat it so they go ahead and eat the entire cake." at bounding box center [823, 313] width 491 height 43
click at [814, 623] on button "Confirm" at bounding box center [820, 612] width 86 height 36
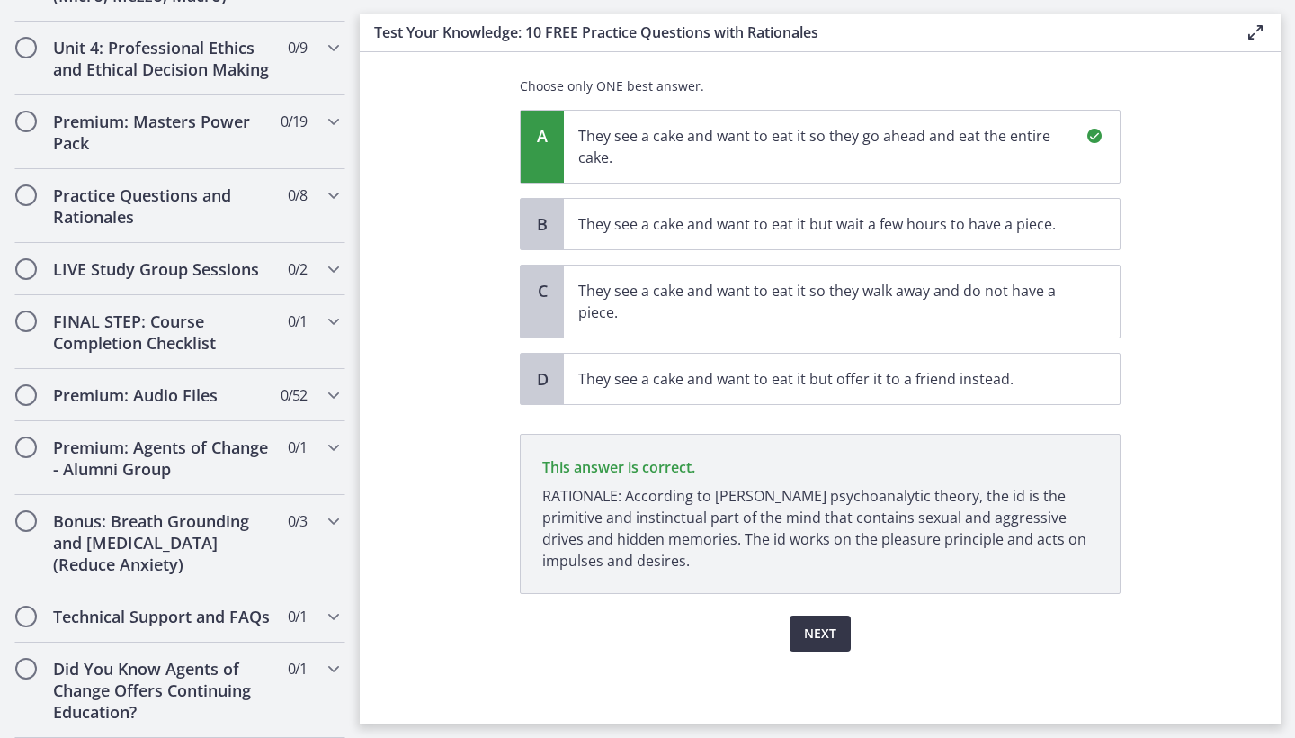
scroll to position [167, 0]
click at [831, 647] on button "Next" at bounding box center [820, 633] width 61 height 36
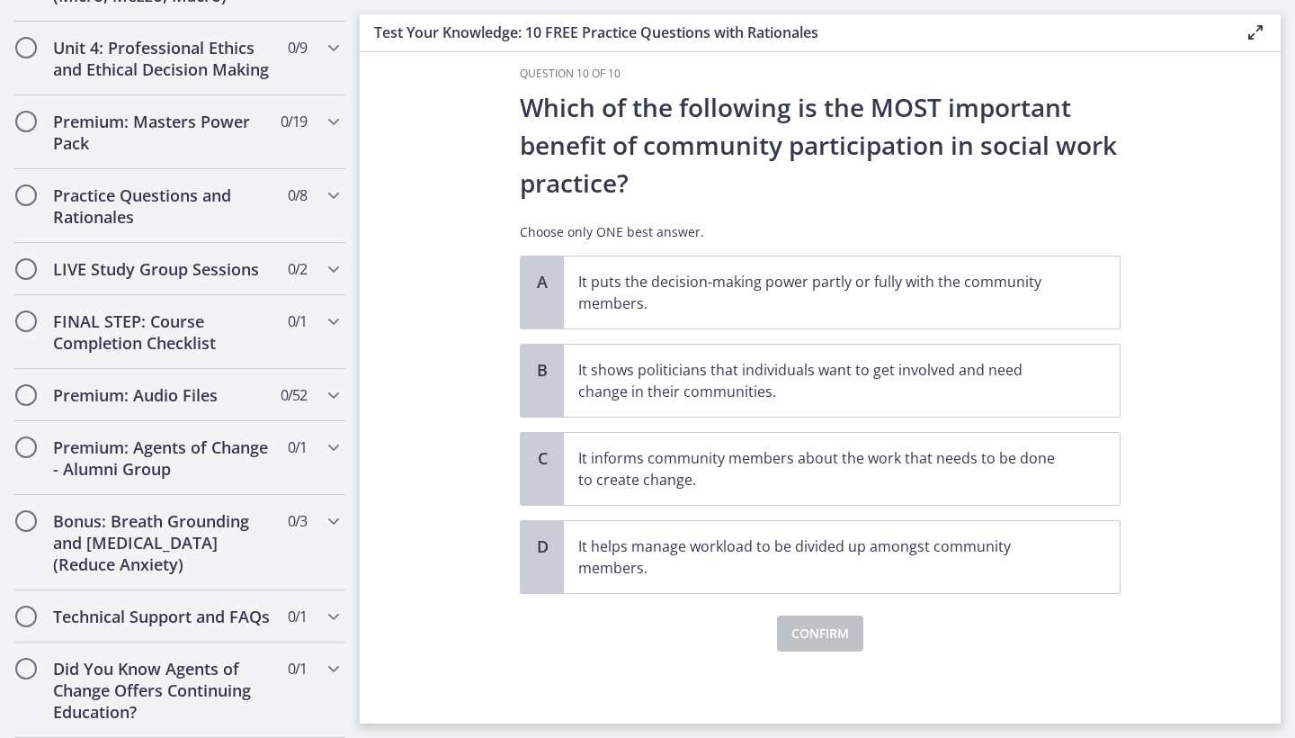
scroll to position [0, 0]
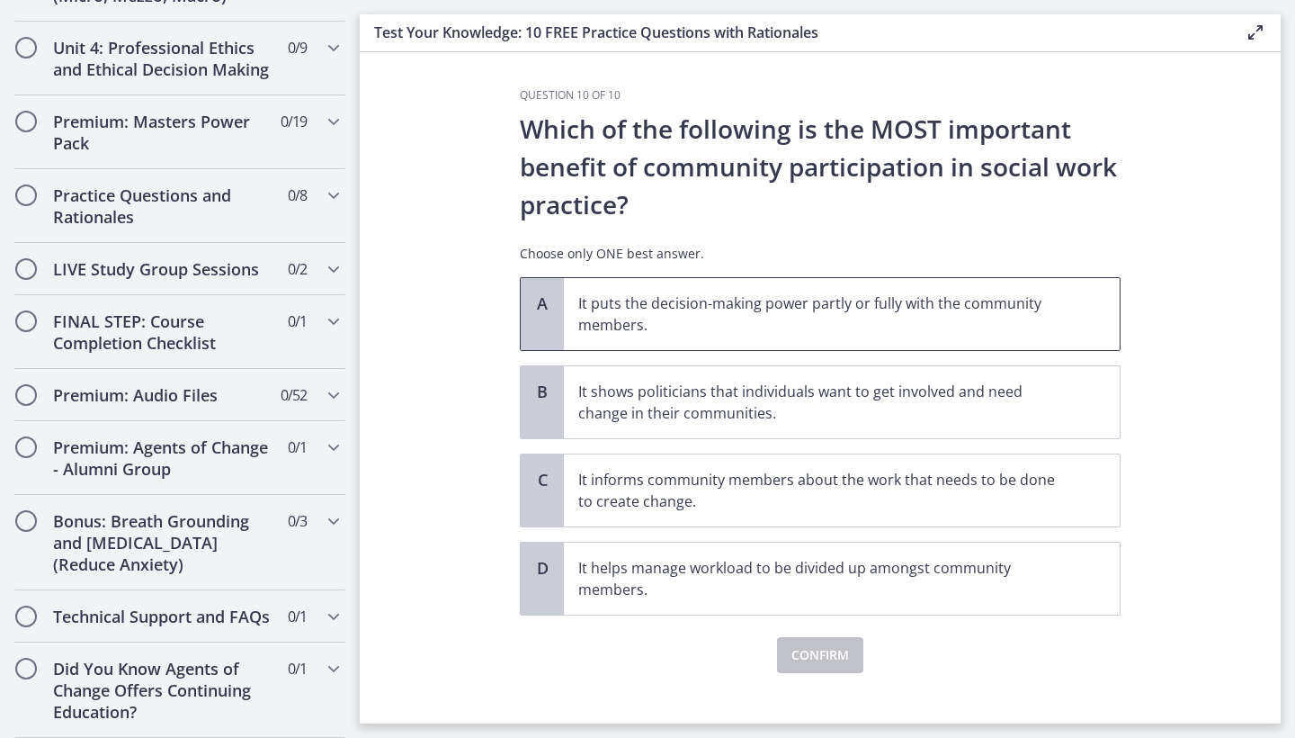
click at [830, 296] on p "It puts the decision-making power partly or fully with the community members." at bounding box center [823, 313] width 491 height 43
click at [818, 649] on span "Confirm" at bounding box center [821, 655] width 58 height 22
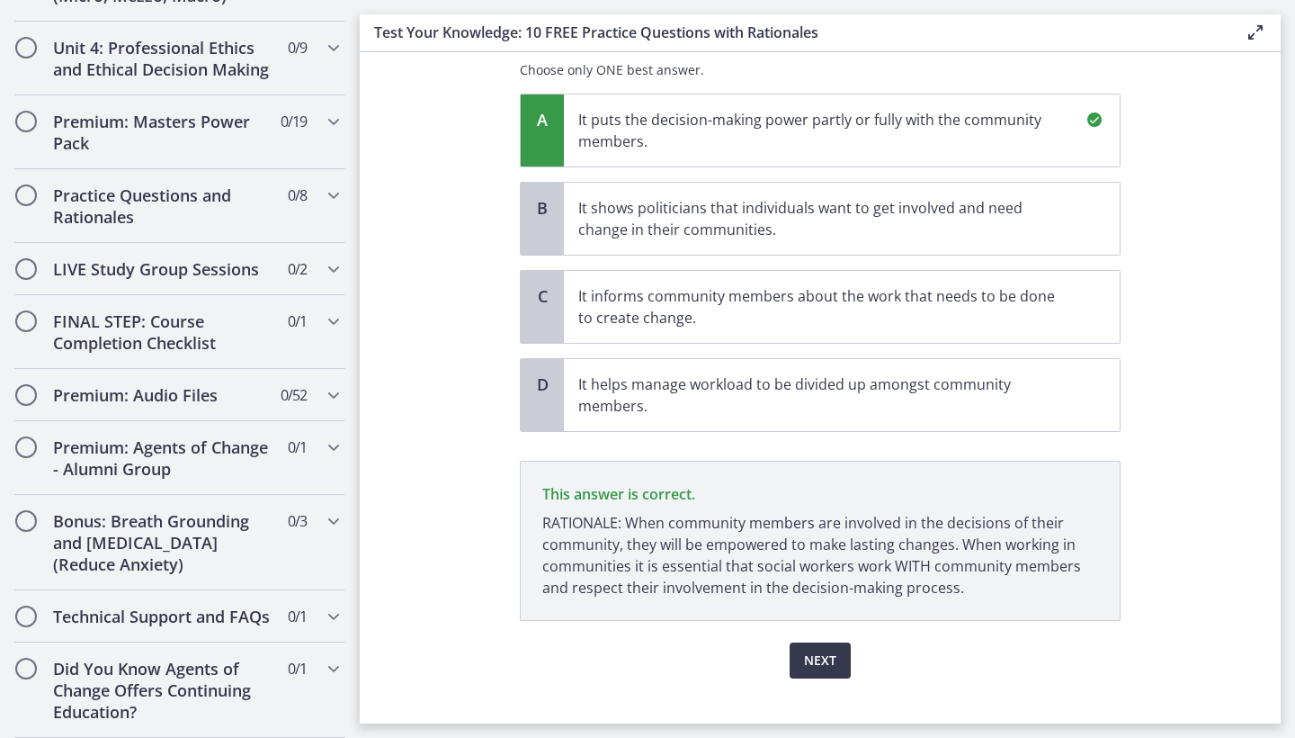
scroll to position [210, 0]
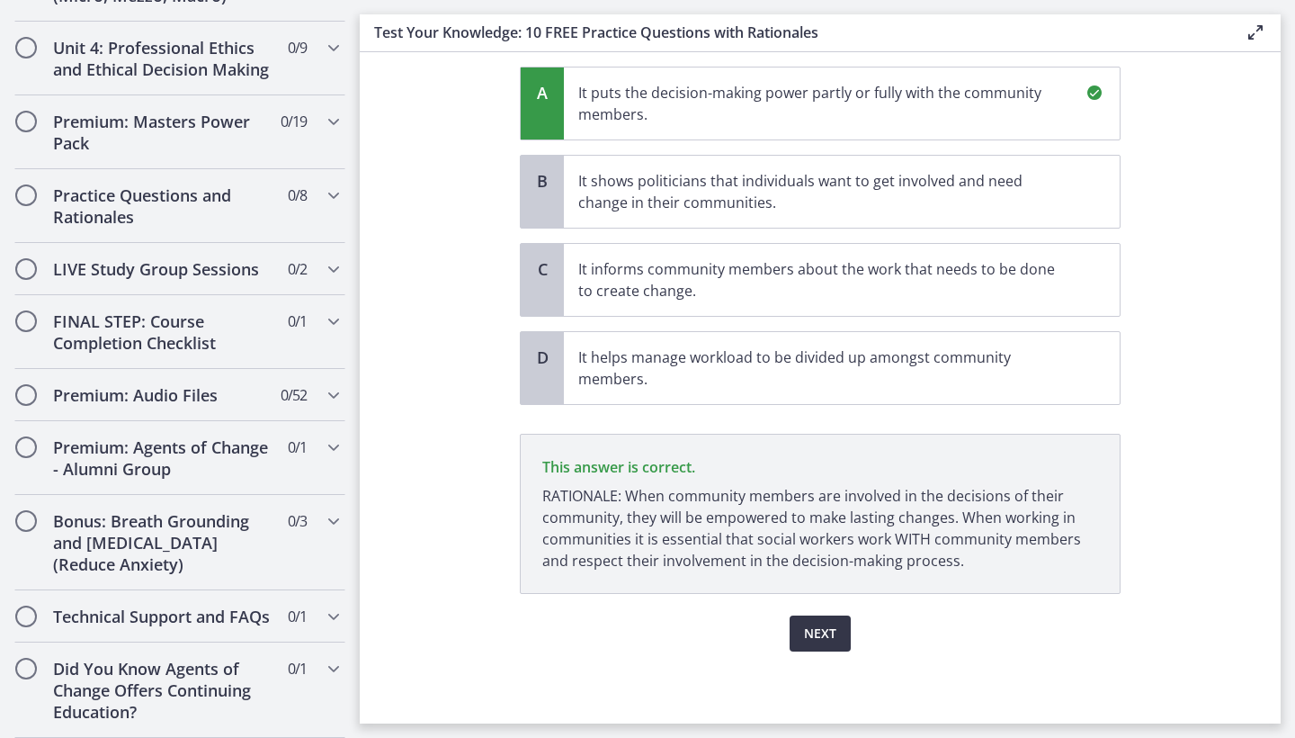
click at [844, 626] on button "Next" at bounding box center [820, 633] width 61 height 36
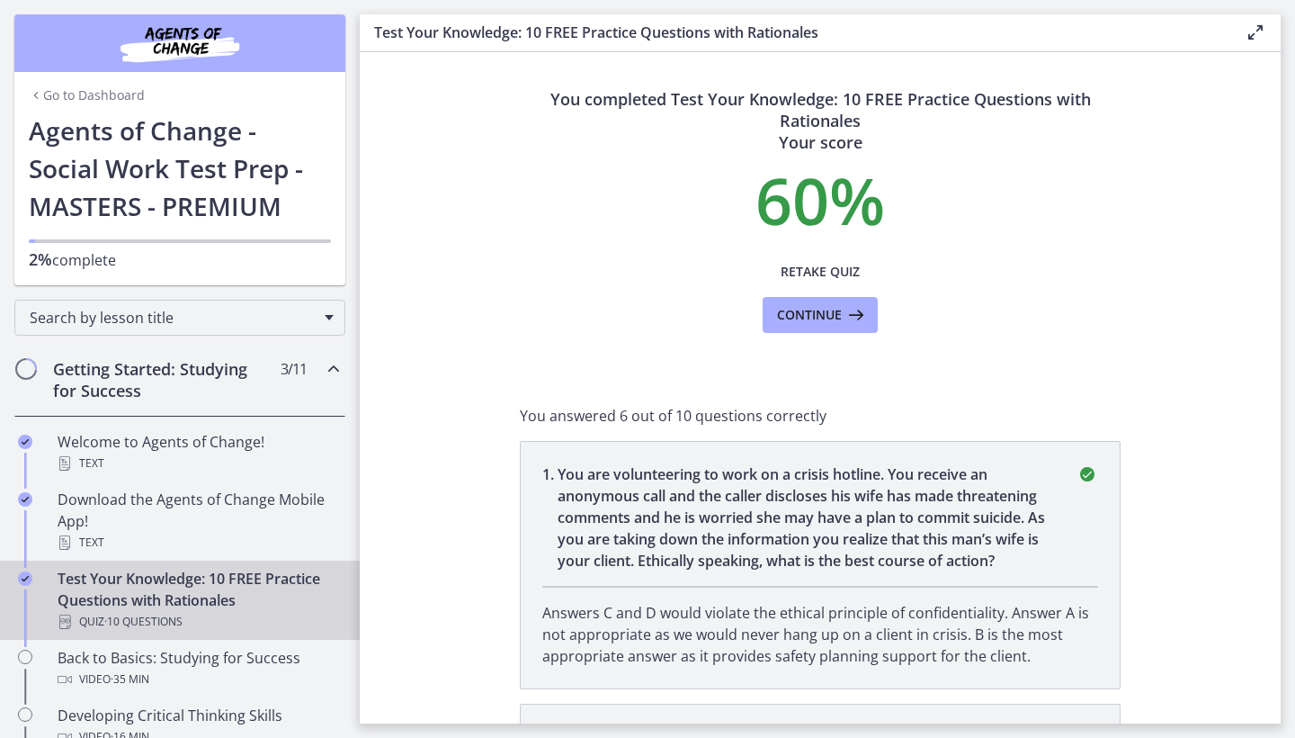
scroll to position [0, 0]
